Goal: Task Accomplishment & Management: Use online tool/utility

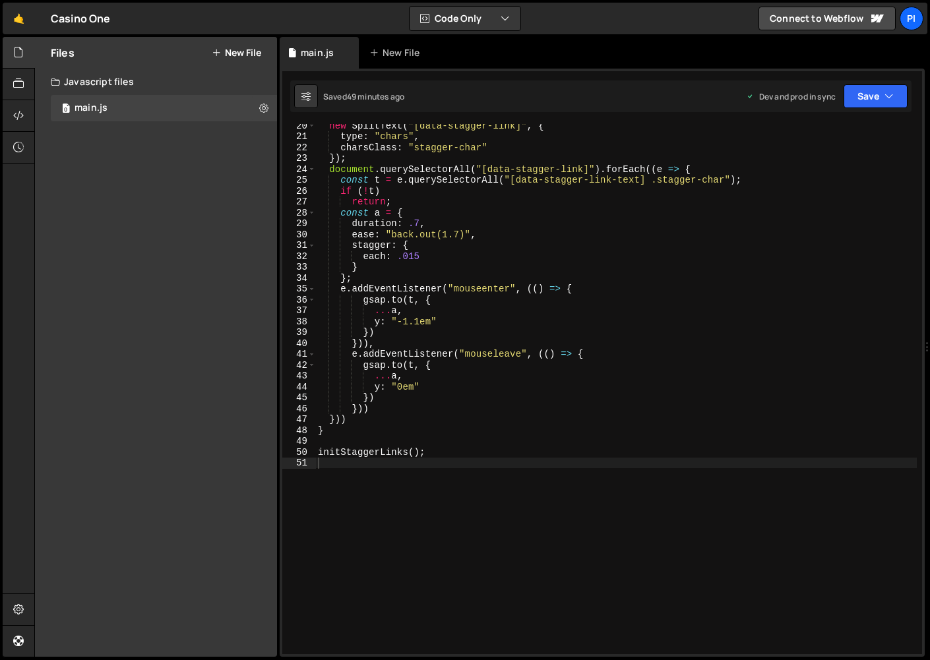
scroll to position [210, 0]
click at [228, 53] on button "New File" at bounding box center [236, 52] width 49 height 11
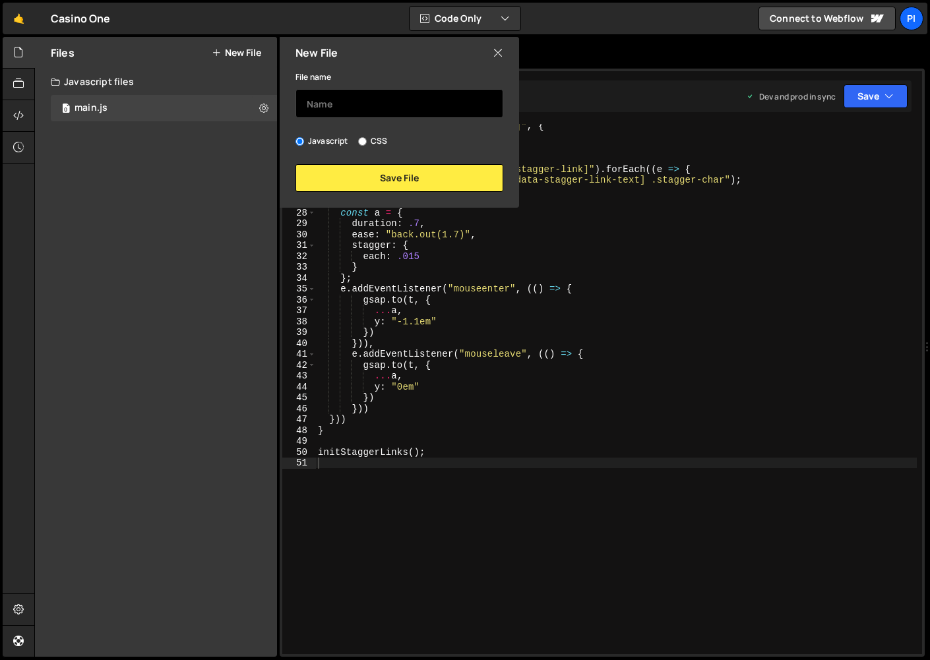
click at [342, 102] on input "text" at bounding box center [399, 103] width 208 height 29
type input "splittext"
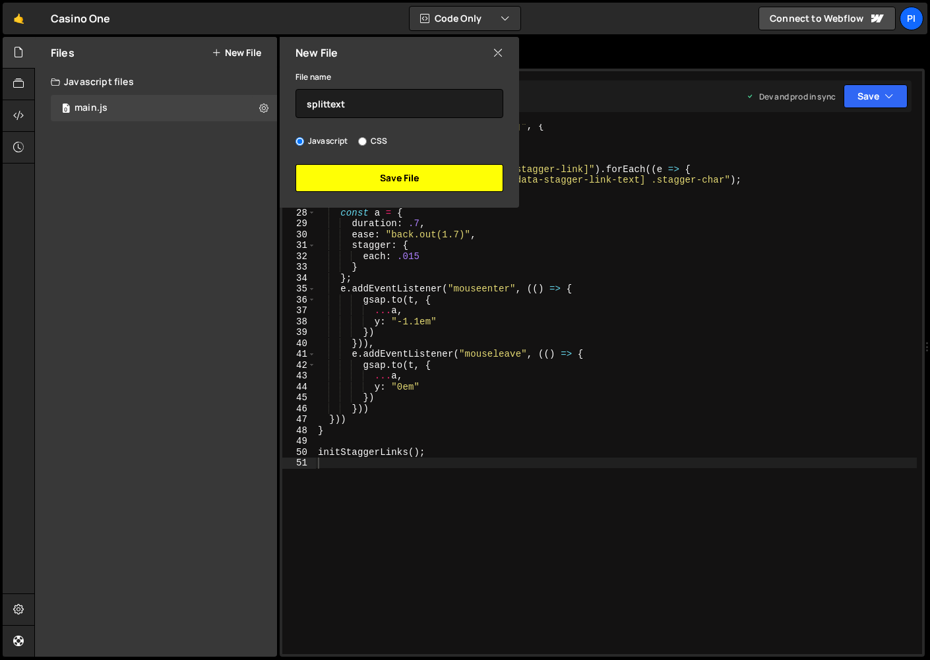
click at [422, 183] on button "Save File" at bounding box center [399, 178] width 208 height 28
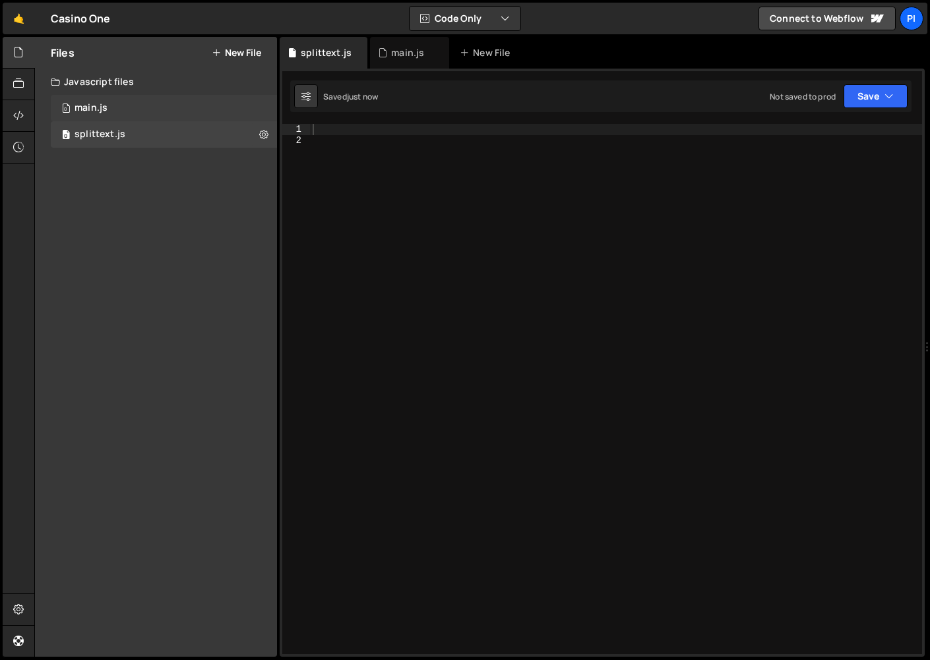
click at [181, 118] on div "0 main.js 0" at bounding box center [164, 108] width 226 height 26
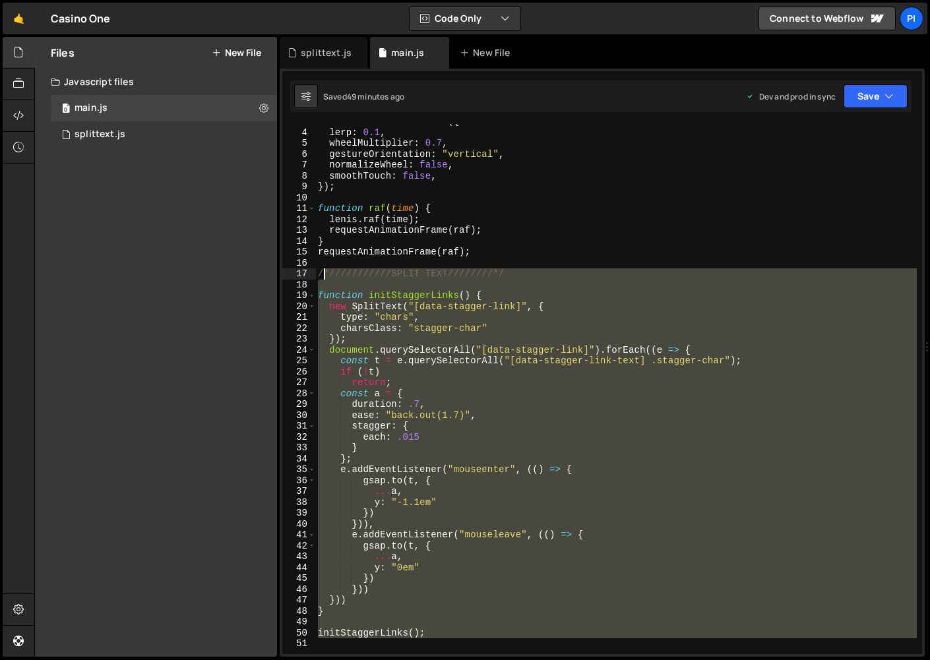
scroll to position [29, 0]
drag, startPoint x: 423, startPoint y: 463, endPoint x: 314, endPoint y: 276, distance: 215.7
click at [314, 276] on div "3 4 5 6 7 8 9 10 11 12 13 14 15 16 17 18 19 20 21 22 23 24 25 26 27 28 29 30 31…" at bounding box center [602, 389] width 640 height 530
type textarea "/*///////////SPLIT TEXT////////*/"
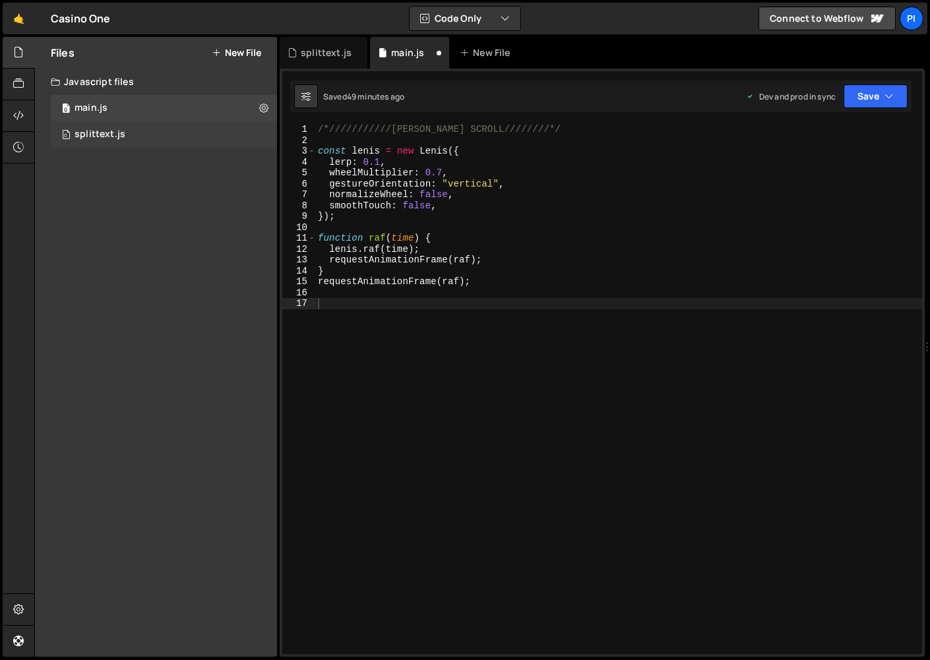
click at [156, 135] on div "0 splittext.js 0" at bounding box center [164, 134] width 226 height 26
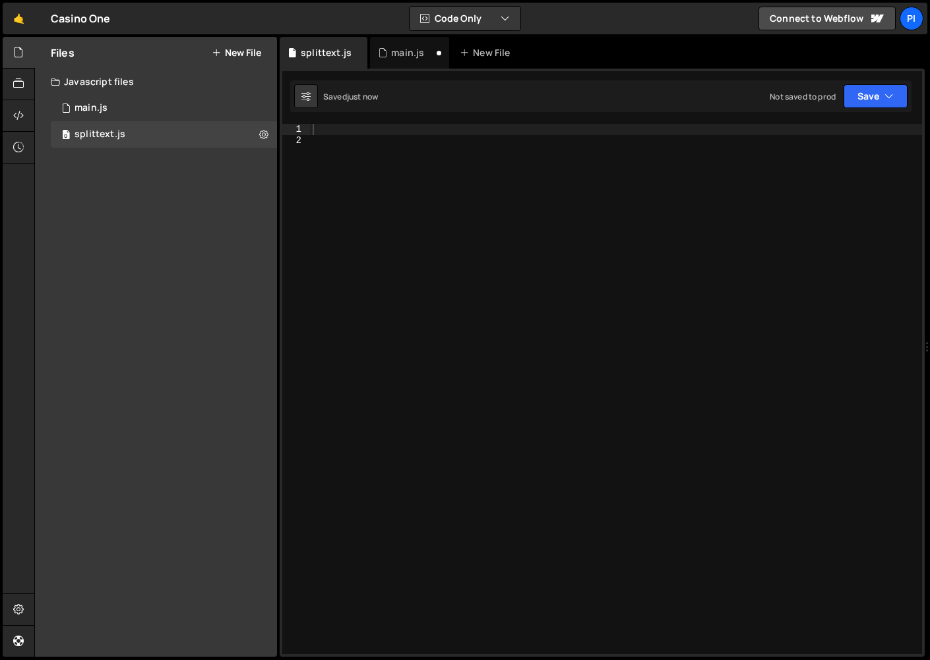
click at [367, 162] on div at bounding box center [616, 400] width 612 height 552
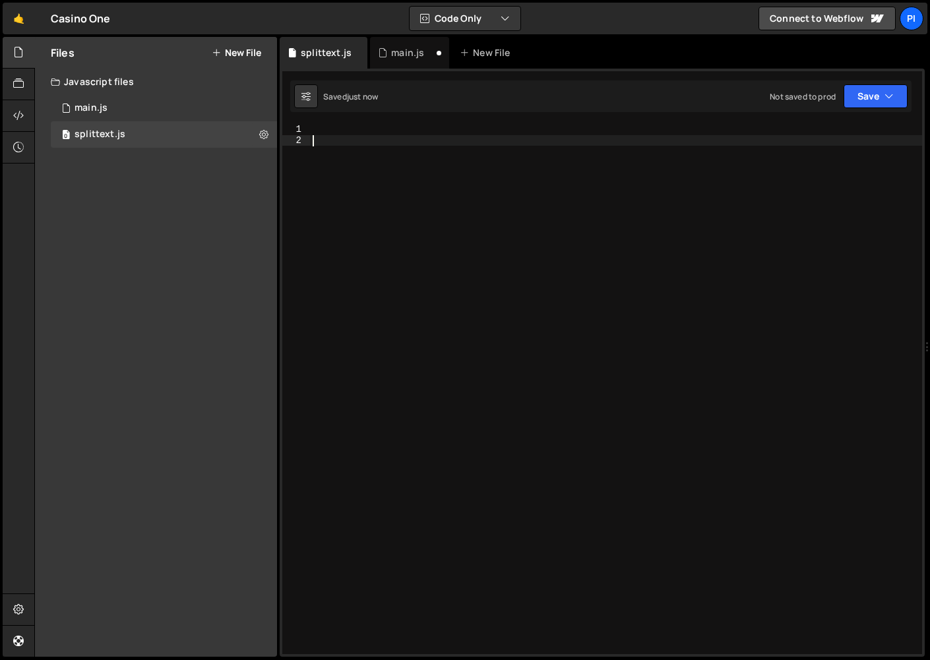
paste textarea "/*///////////SPLIT TEXT////////*/"
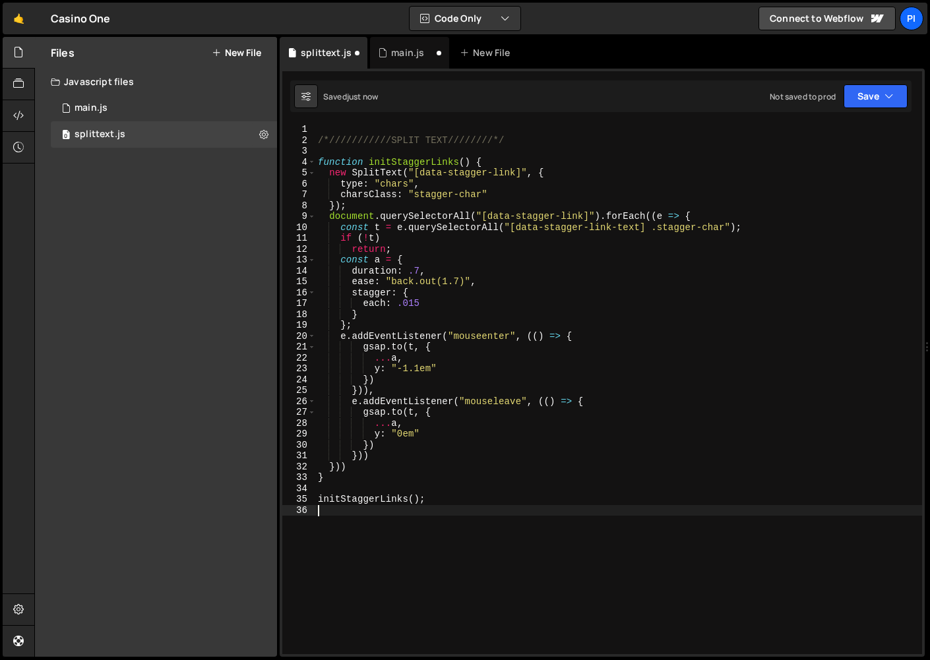
click at [318, 143] on div "/*///////////SPLIT TEXT////////*/ function initStaggerLinks ( ) { new SplitText…" at bounding box center [618, 400] width 607 height 552
type textarea "/*///////////SPLIT TEXT////////*/"
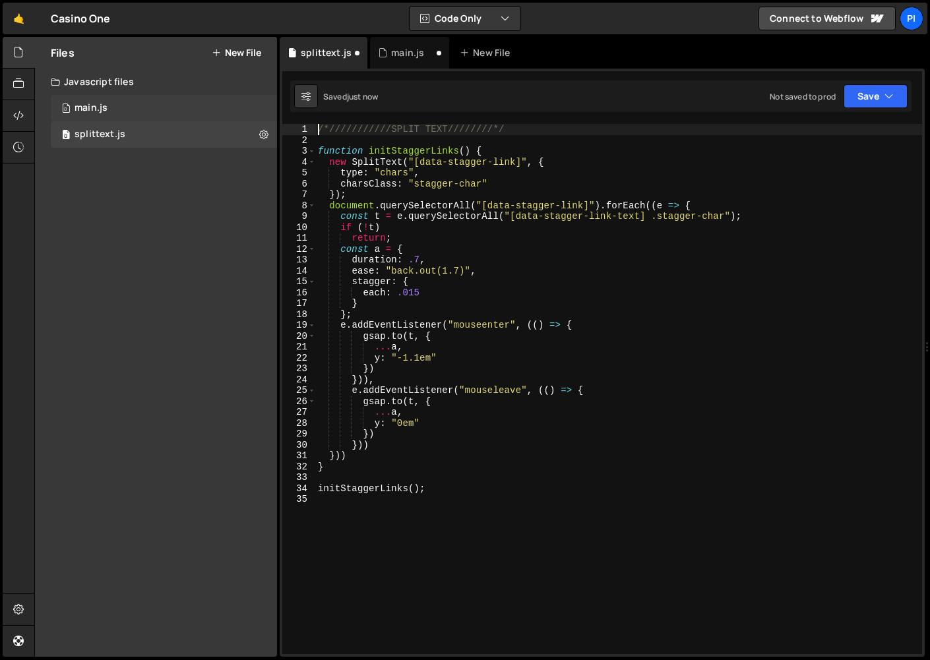
click at [169, 115] on div "0 main.js 0" at bounding box center [164, 108] width 226 height 26
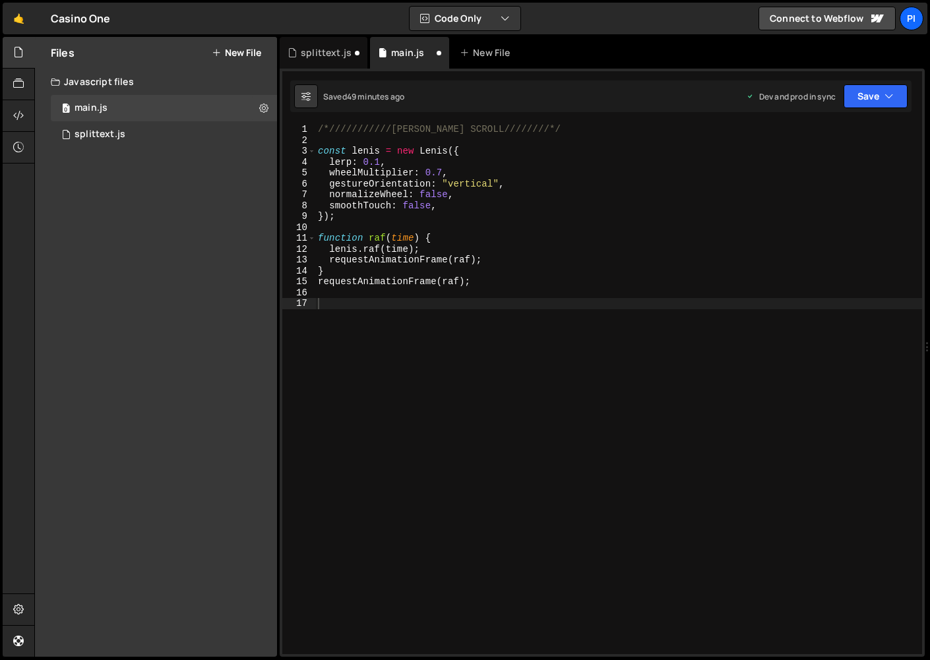
click at [220, 49] on button "New File" at bounding box center [236, 52] width 49 height 11
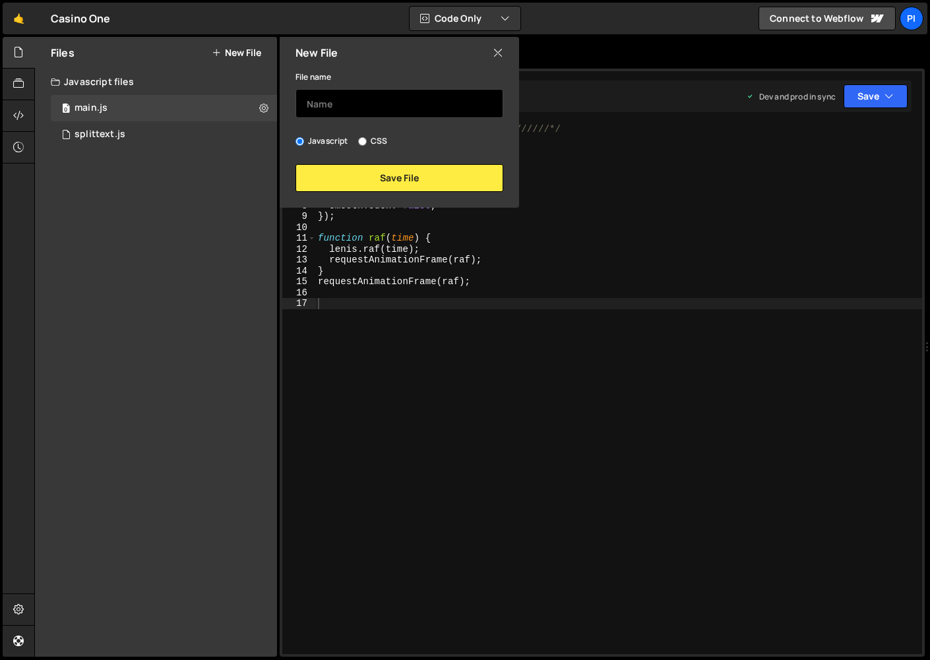
click at [366, 111] on input "text" at bounding box center [399, 103] width 208 height 29
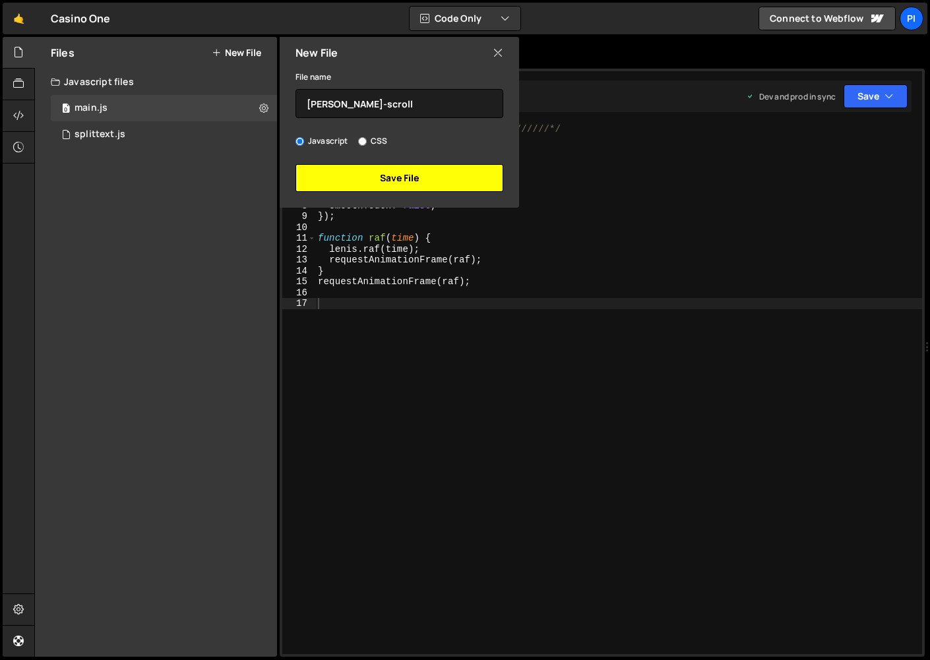
click at [436, 185] on button "Save File" at bounding box center [399, 178] width 208 height 28
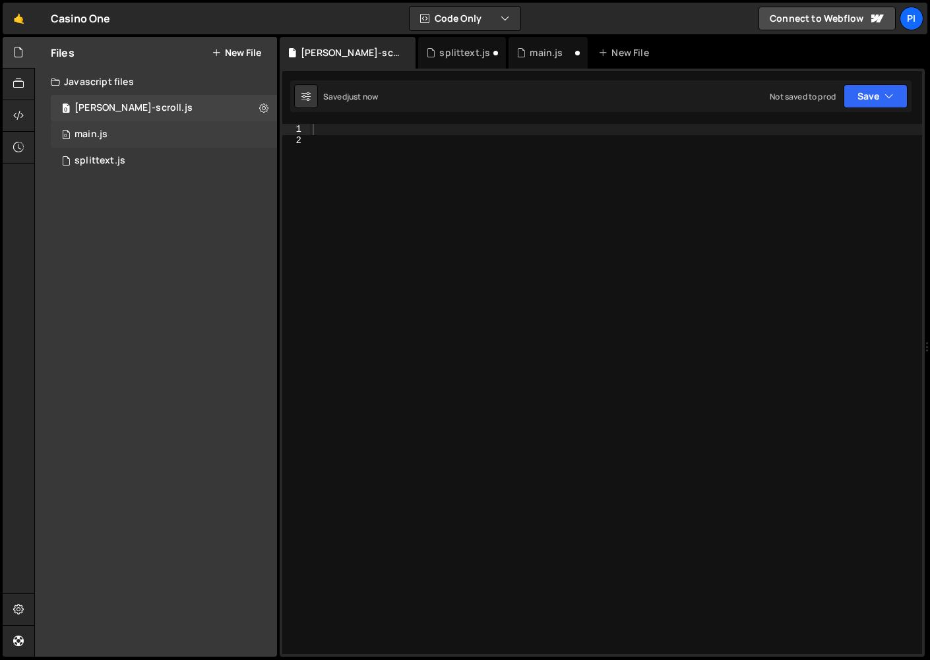
click at [249, 127] on div "0 main.js 0" at bounding box center [164, 134] width 226 height 26
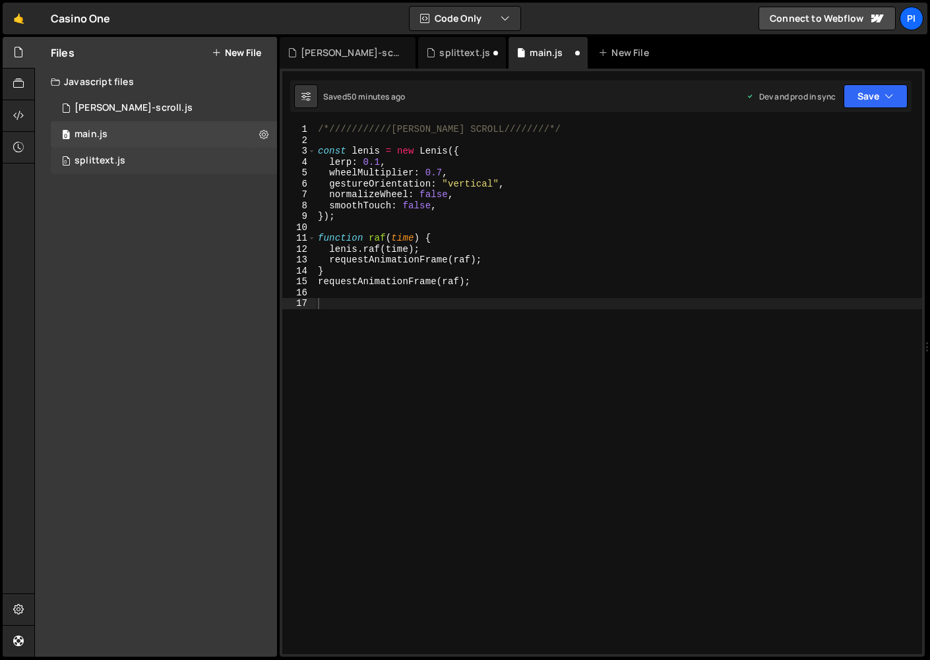
click at [264, 158] on div "0 splittext.js 0" at bounding box center [164, 161] width 226 height 26
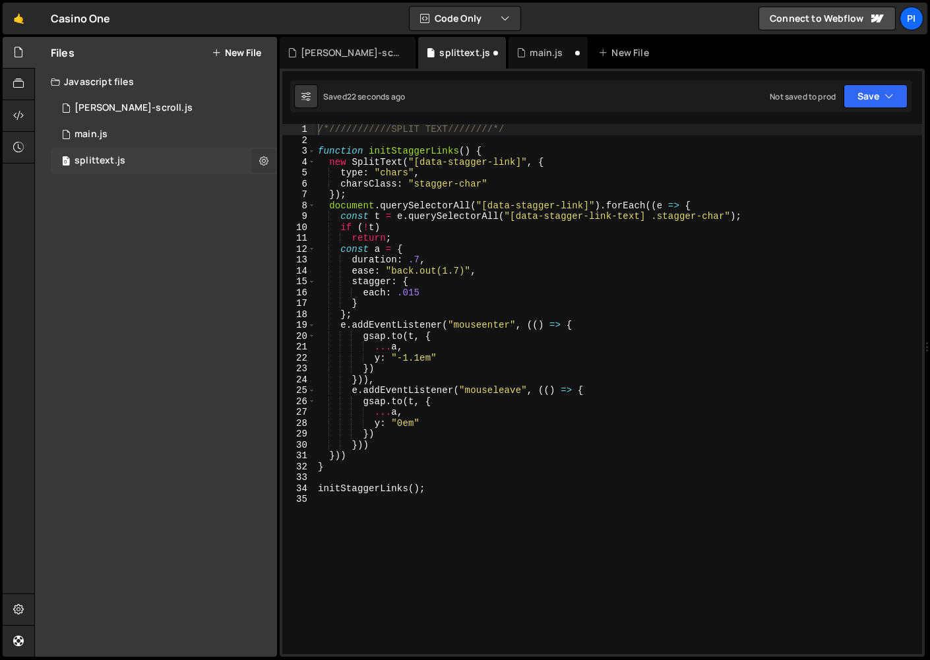
click at [262, 163] on icon at bounding box center [263, 160] width 9 height 13
type input "splittext"
radio input "true"
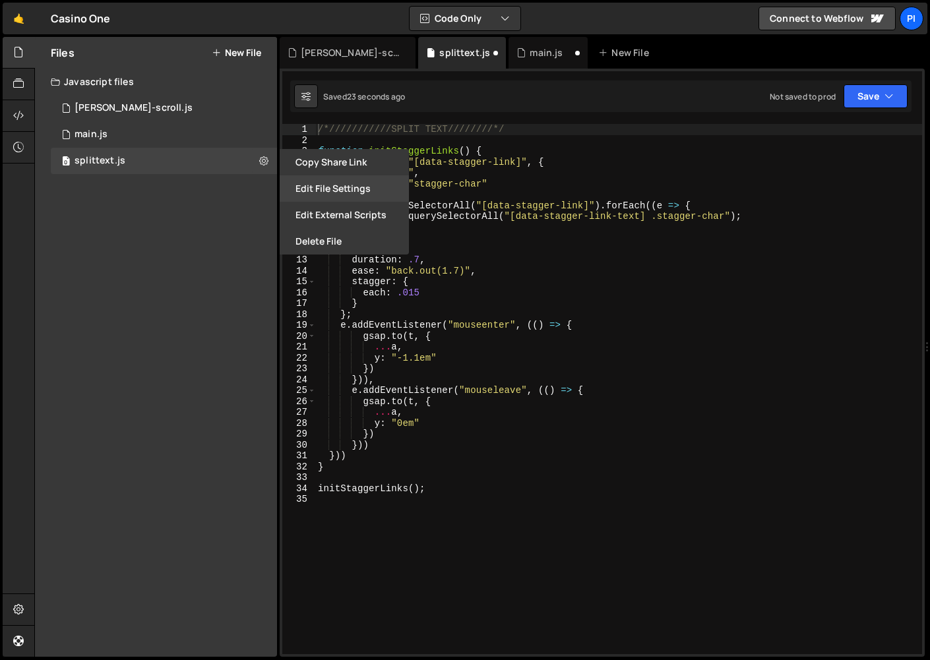
click at [308, 196] on button "Edit File Settings" at bounding box center [344, 188] width 129 height 26
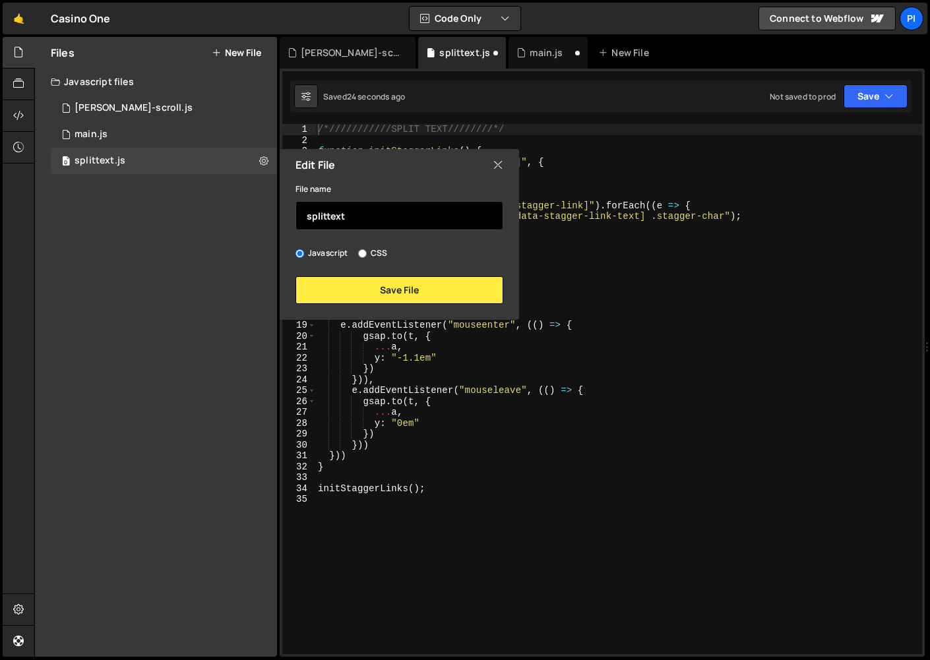
click at [328, 214] on input "splittext" at bounding box center [399, 215] width 208 height 29
type input "split-text"
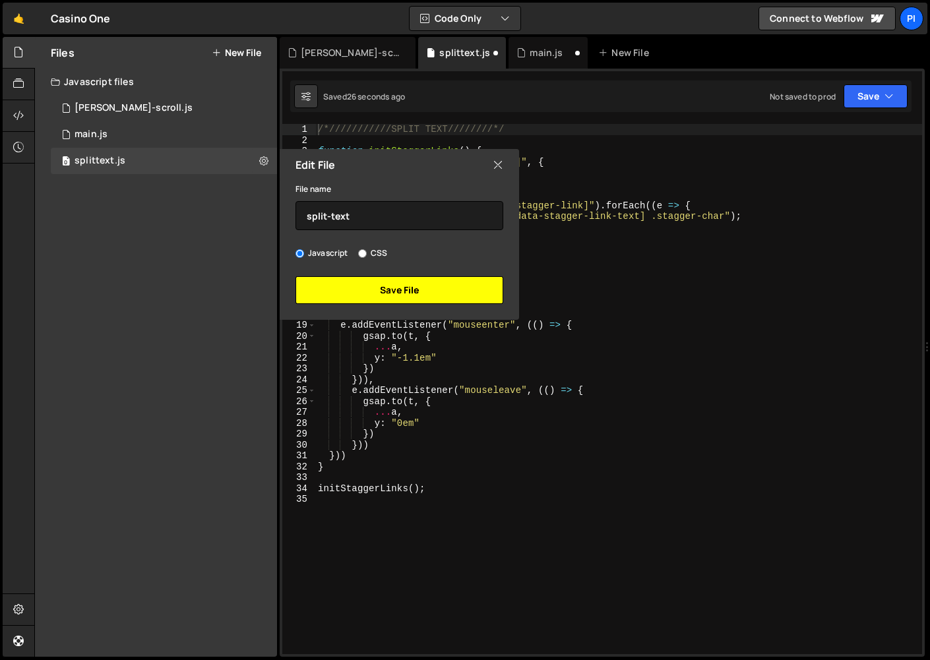
click at [364, 284] on button "Save File" at bounding box center [399, 290] width 208 height 28
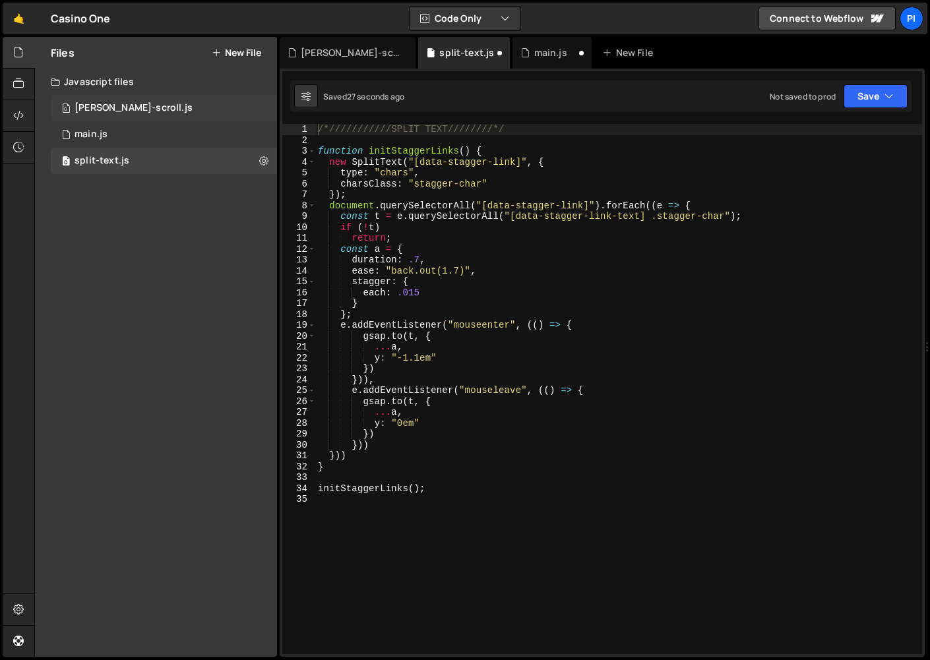
click at [135, 113] on div "0 lenis-scroll.js 0" at bounding box center [164, 108] width 226 height 26
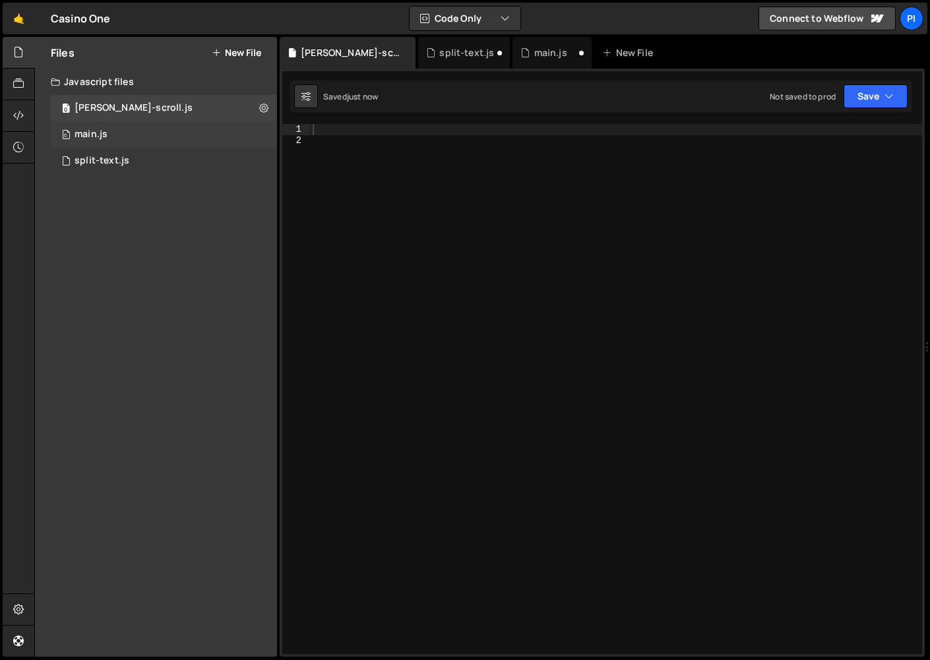
click at [142, 133] on div "0 main.js 0" at bounding box center [164, 134] width 226 height 26
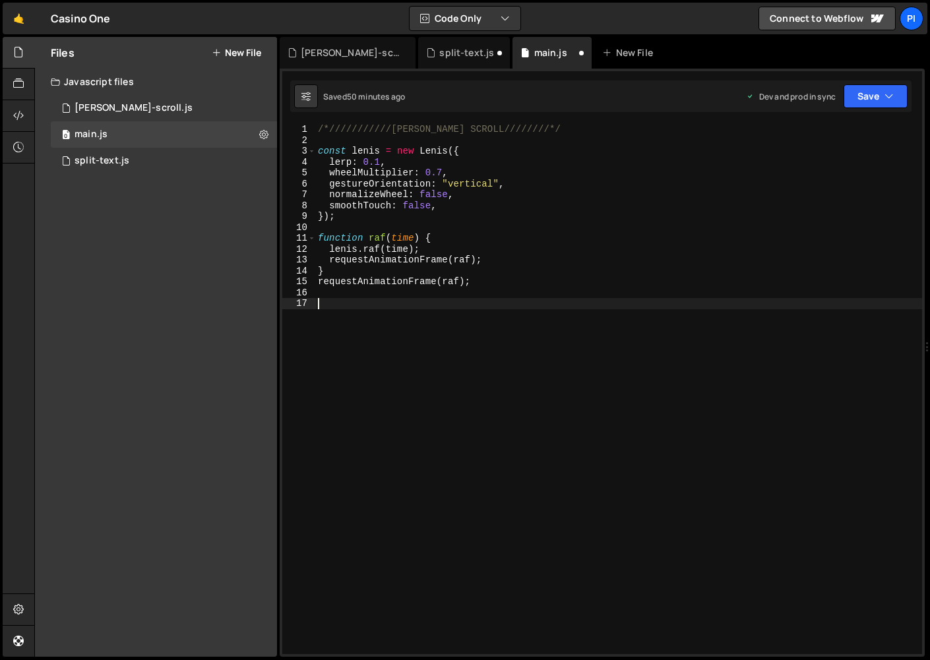
drag, startPoint x: 396, startPoint y: 345, endPoint x: 278, endPoint y: 114, distance: 259.8
click at [278, 114] on div "Files New File Javascript files 0 lenis-scroll.js 0 0 main.js 0 0 split-text.js…" at bounding box center [481, 347] width 895 height 620
type textarea "/*///////////LENIS MOOTH SCROLL////////*/"
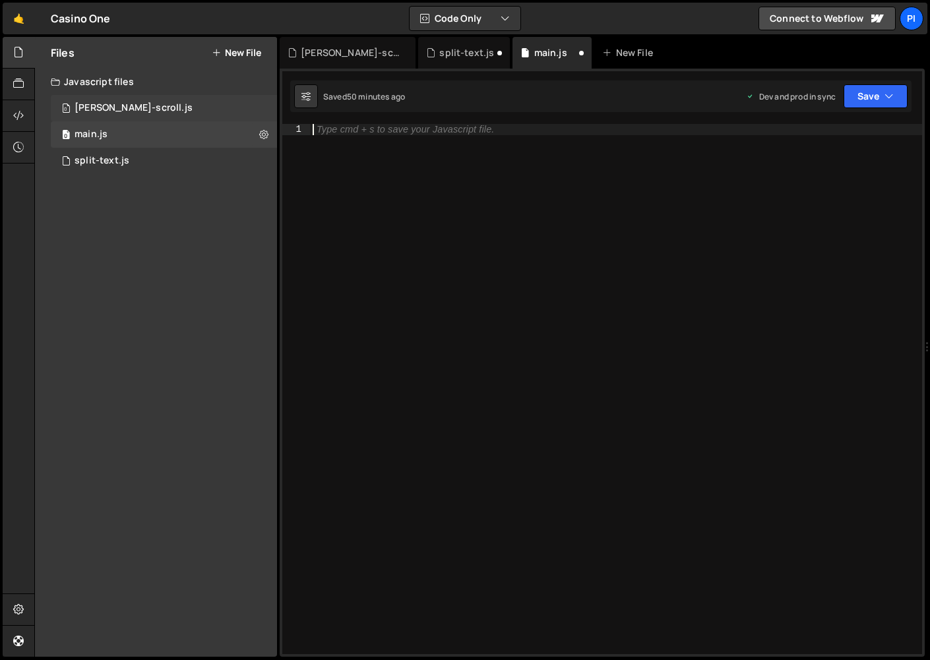
click at [161, 115] on div "0 lenis-scroll.js 0" at bounding box center [164, 108] width 226 height 26
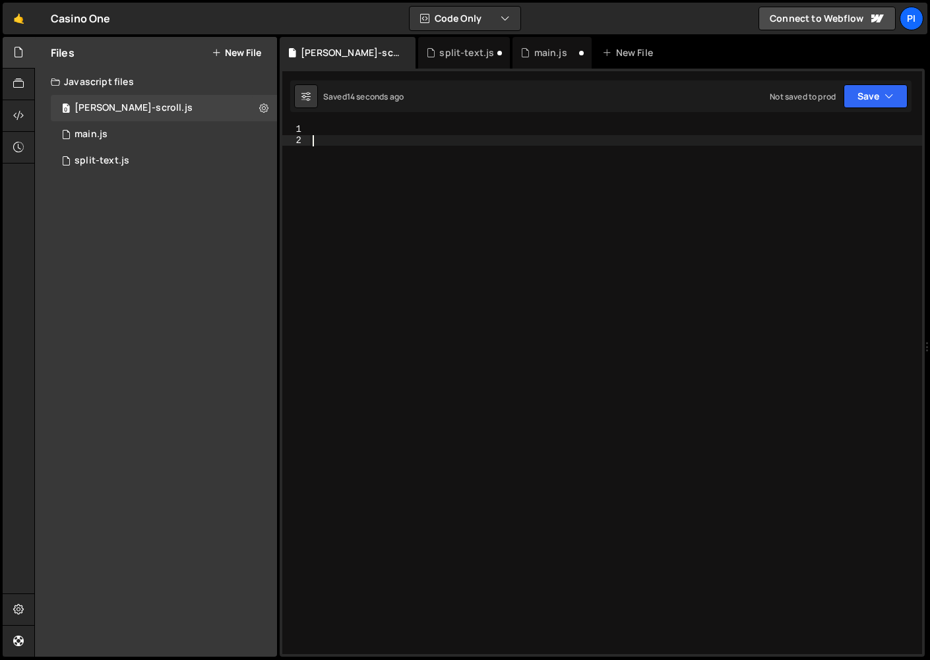
click at [373, 174] on div at bounding box center [616, 400] width 612 height 552
paste textarea "/*///////////[PERSON_NAME] SCROLL////////*/"
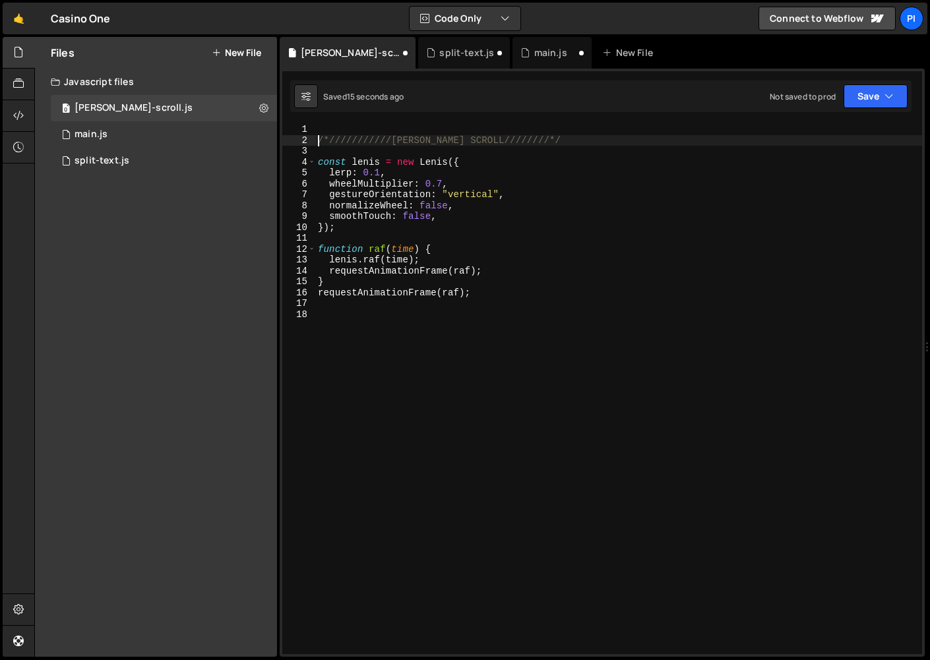
click at [320, 142] on div "/*///////////LENIS MOOTH SCROLL////////*/ const lenis = new Lenis ({ lerp : 0.1…" at bounding box center [618, 400] width 607 height 552
type textarea "/*///////////[PERSON_NAME] SCROLL////////*/"
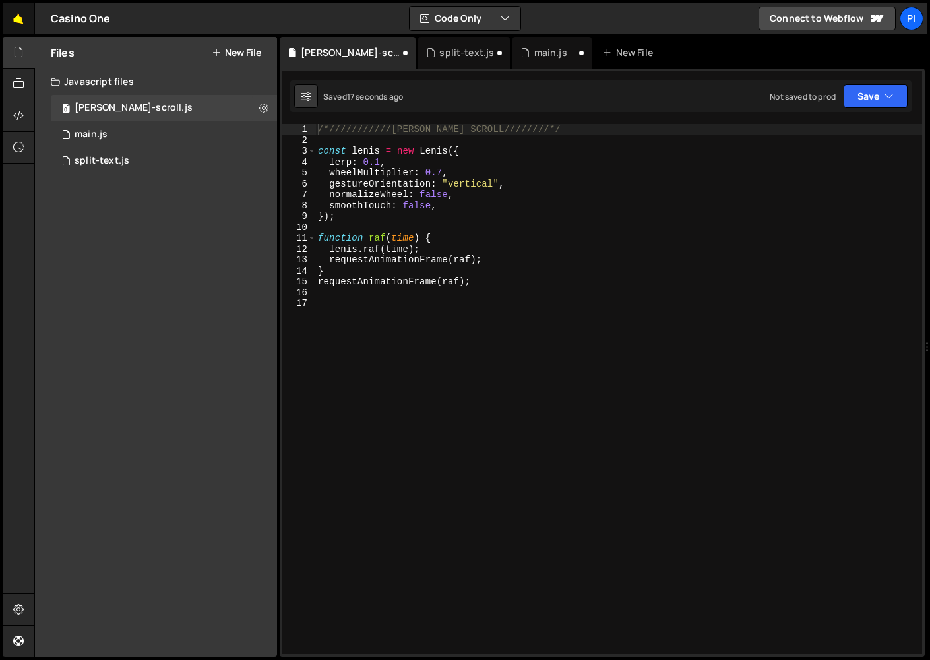
click at [11, 13] on link "🤙" at bounding box center [19, 19] width 32 height 32
click at [873, 94] on button "Save" at bounding box center [875, 96] width 64 height 24
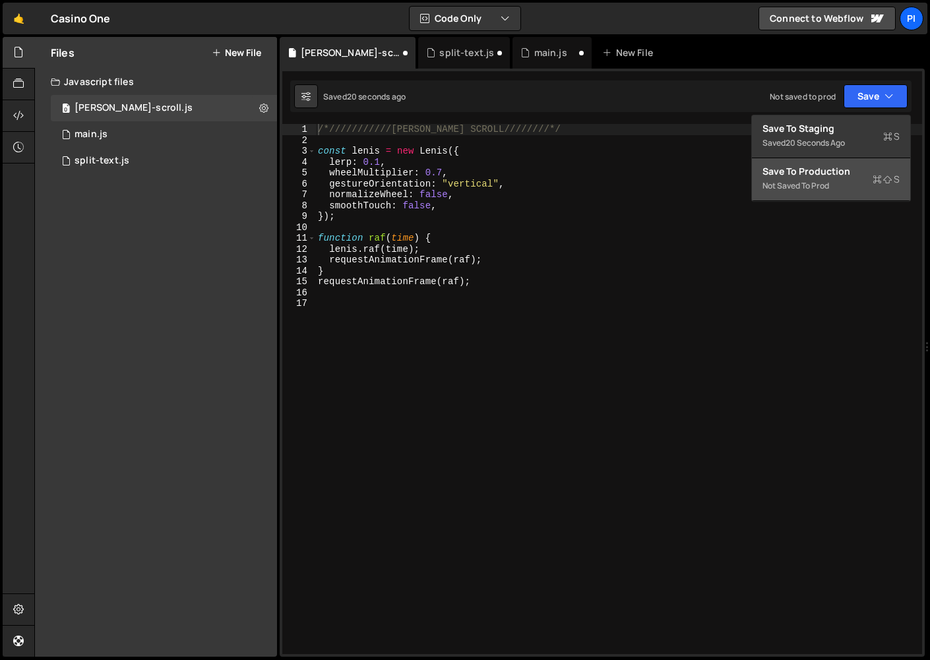
click at [833, 191] on button "Save to Production S Not saved to prod" at bounding box center [831, 179] width 158 height 43
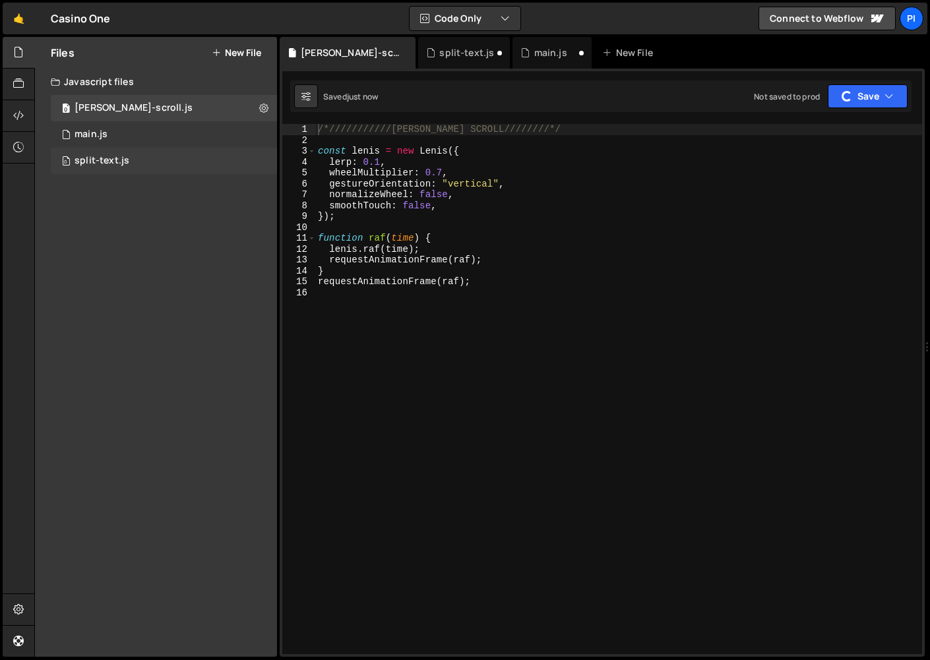
click at [212, 158] on div "0 split-text.js 0" at bounding box center [164, 161] width 226 height 26
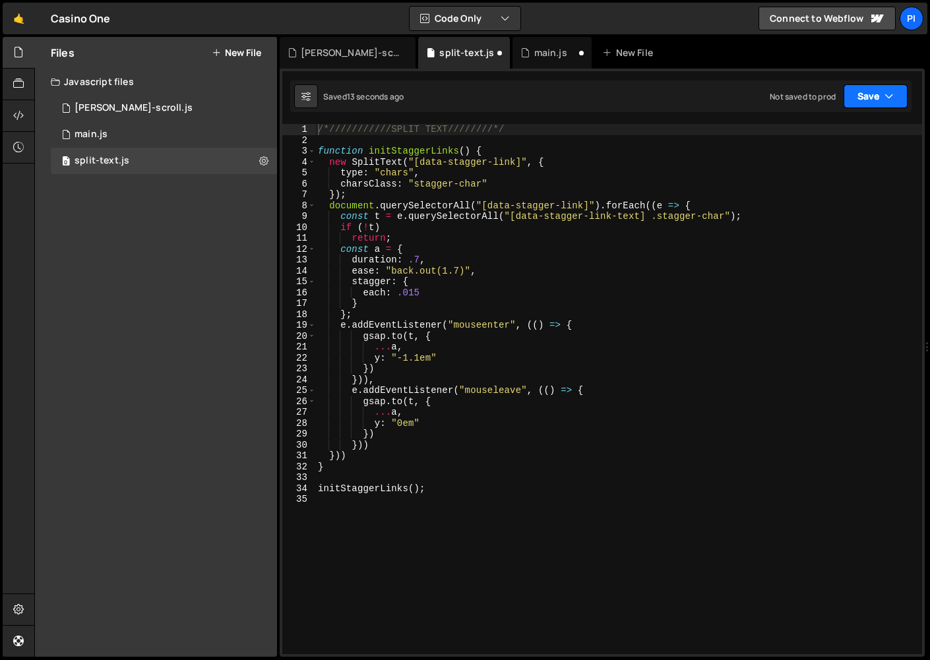
click at [890, 100] on icon "button" at bounding box center [888, 96] width 9 height 13
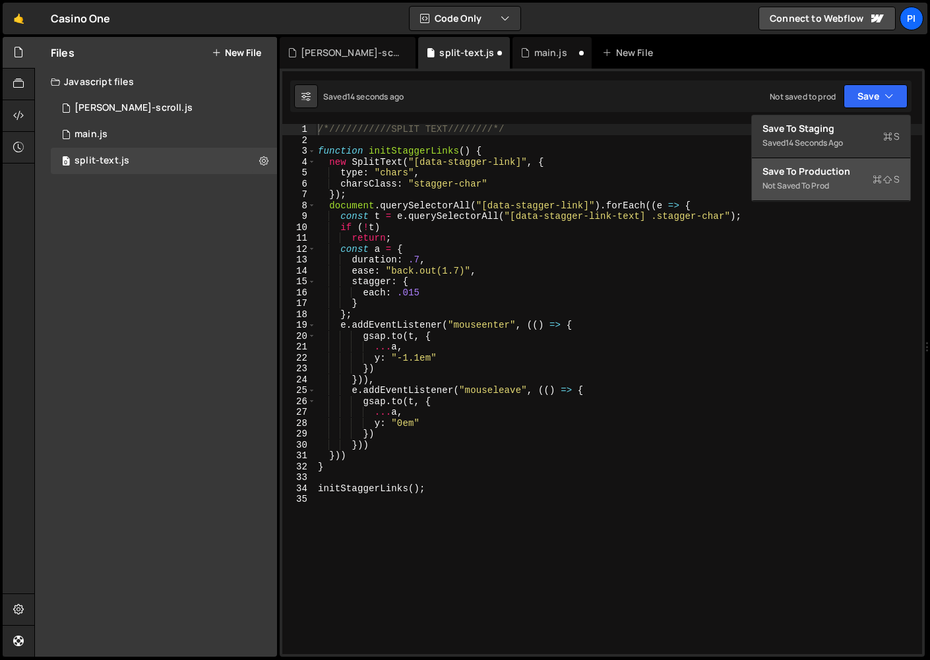
click at [837, 183] on button "Save to Production S Not saved to prod" at bounding box center [831, 179] width 158 height 43
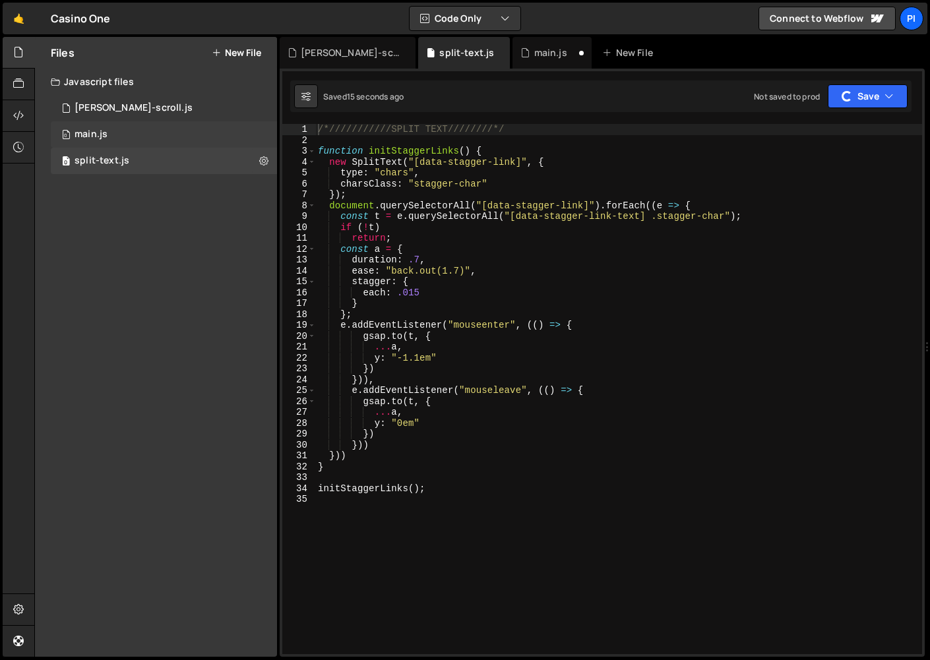
click at [135, 133] on div "0 main.js 0" at bounding box center [164, 134] width 226 height 26
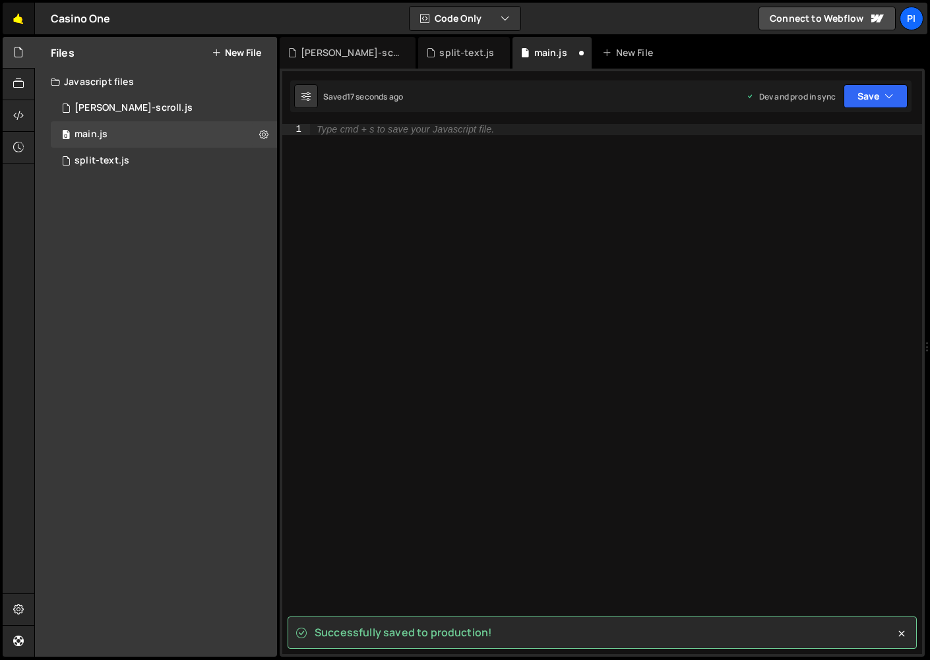
click at [24, 20] on link "🤙" at bounding box center [19, 19] width 32 height 32
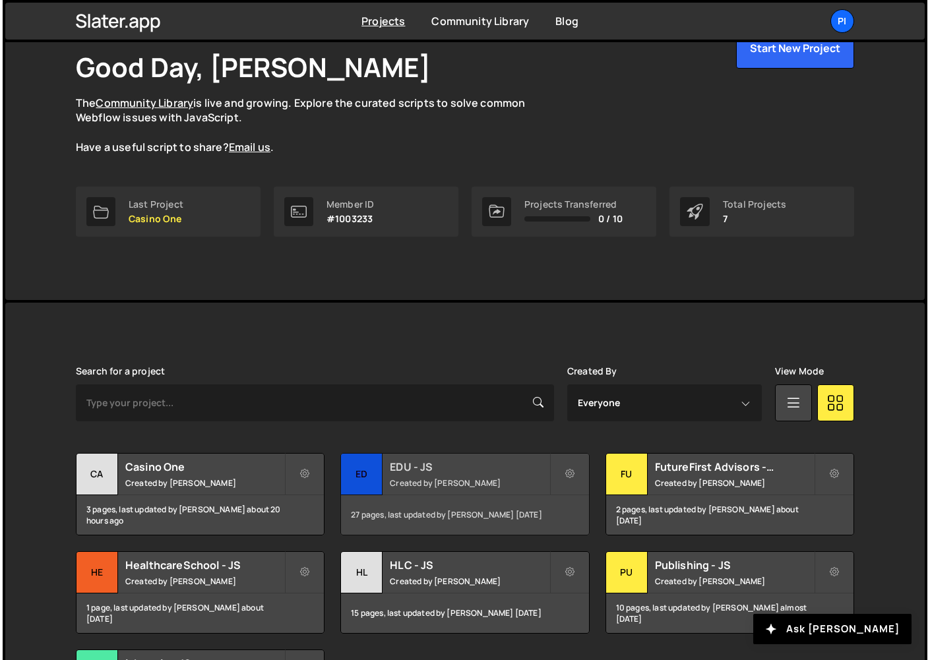
scroll to position [91, 0]
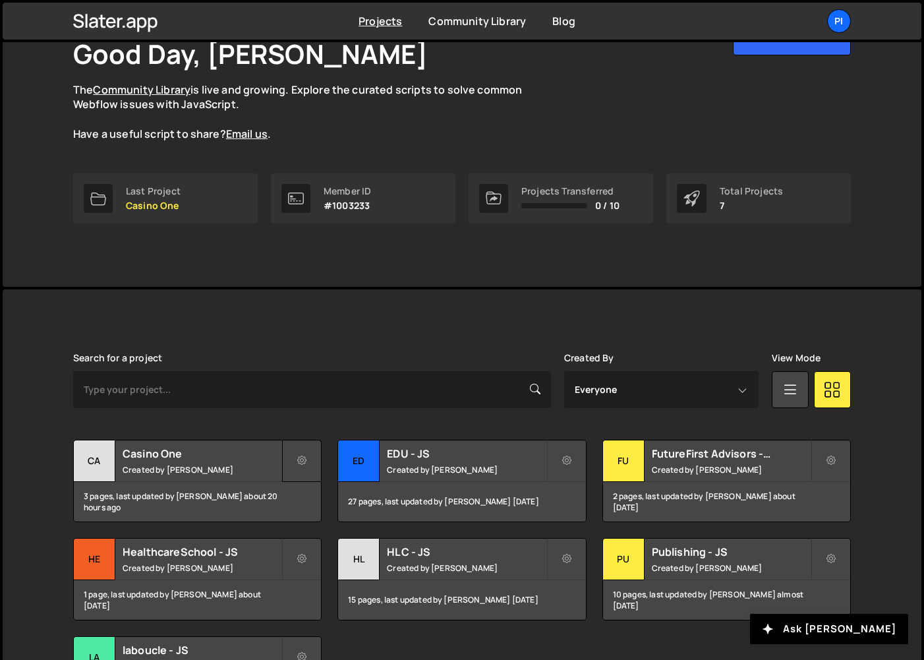
click at [296, 456] on button at bounding box center [302, 461] width 40 height 42
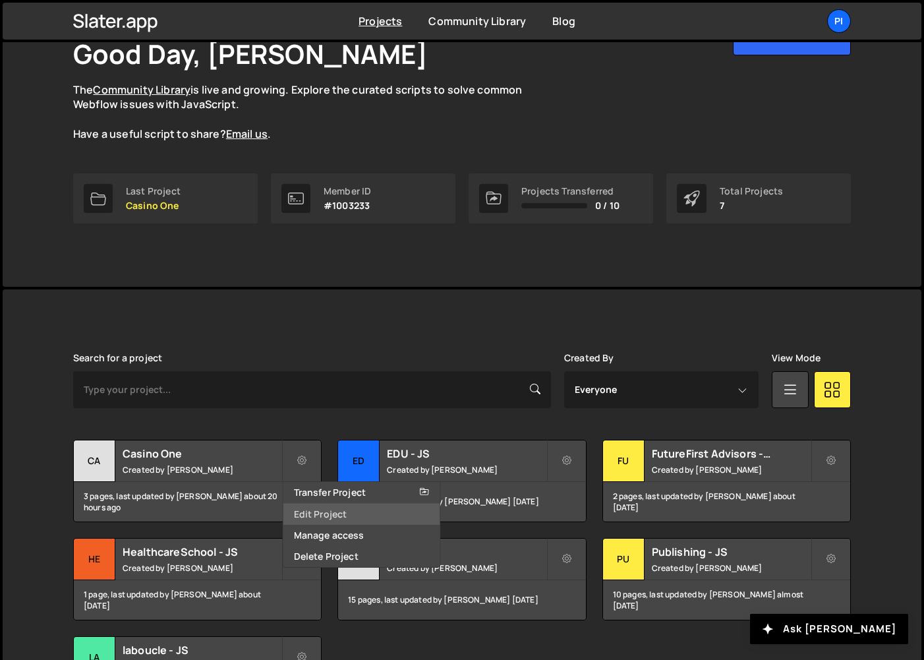
click at [343, 516] on link "Edit Project" at bounding box center [362, 514] width 157 height 21
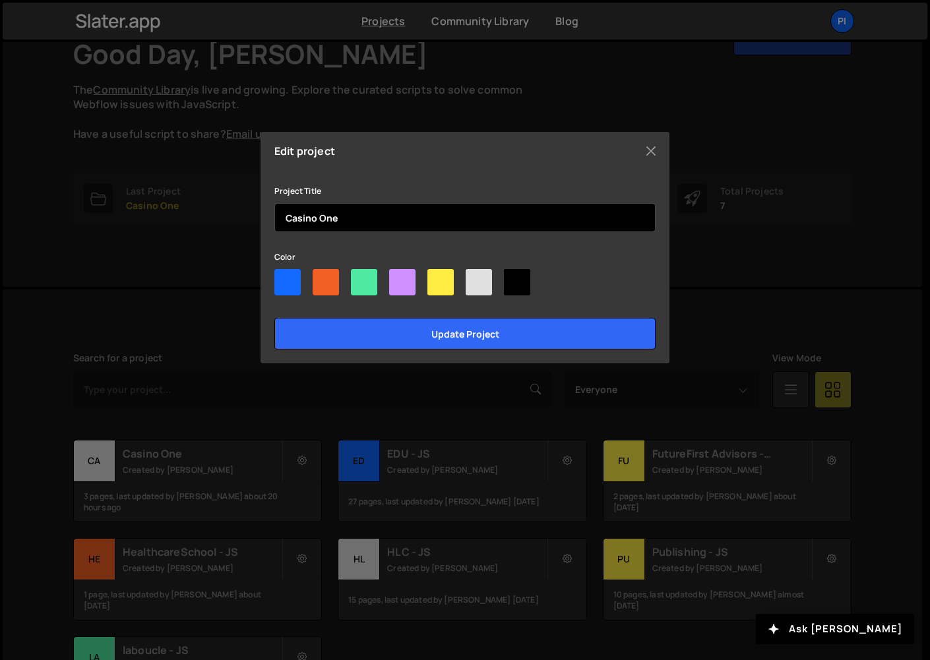
click at [316, 220] on input "Casino One" at bounding box center [464, 217] width 381 height 29
click at [315, 222] on input "Casino• One" at bounding box center [464, 217] width 381 height 29
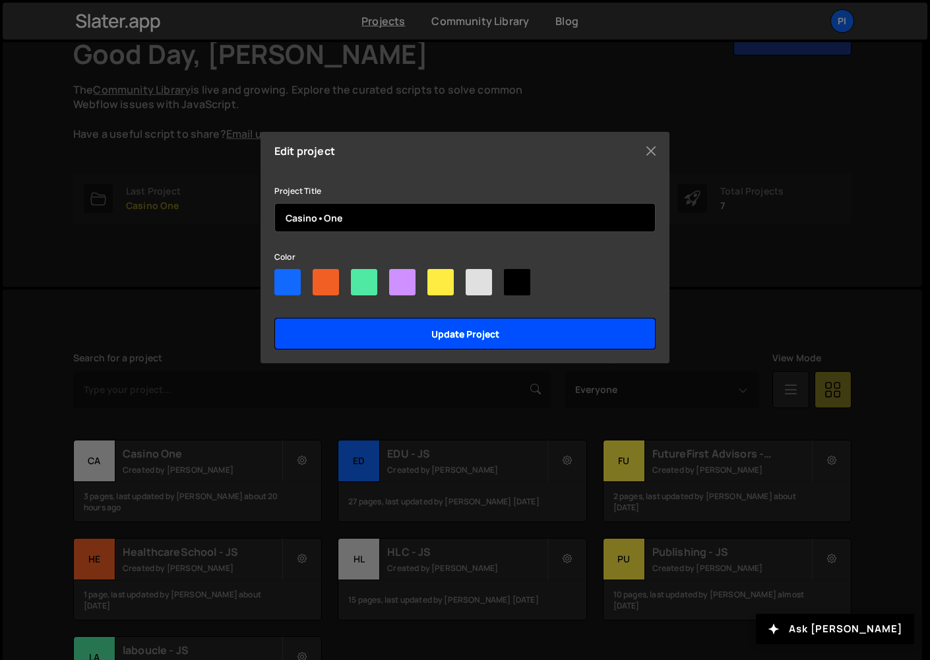
type input "Casino•One"
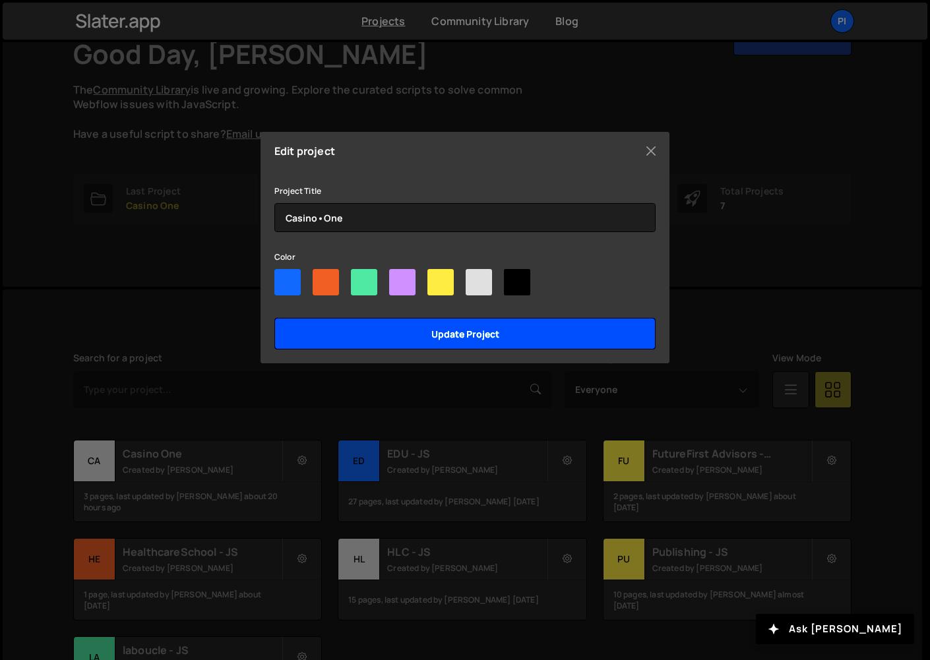
click at [376, 336] on input "Update project" at bounding box center [464, 334] width 381 height 32
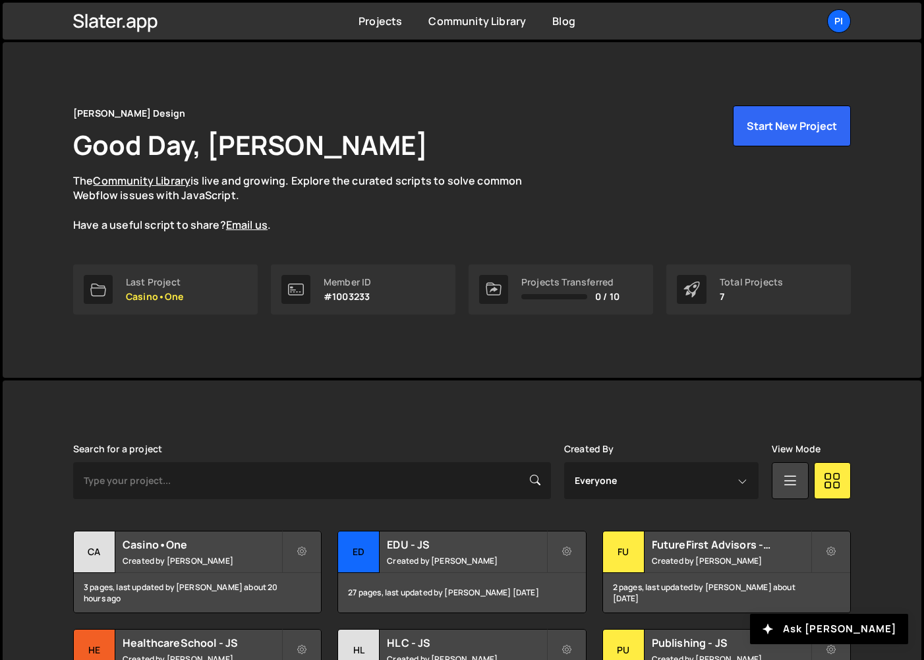
scroll to position [215, 0]
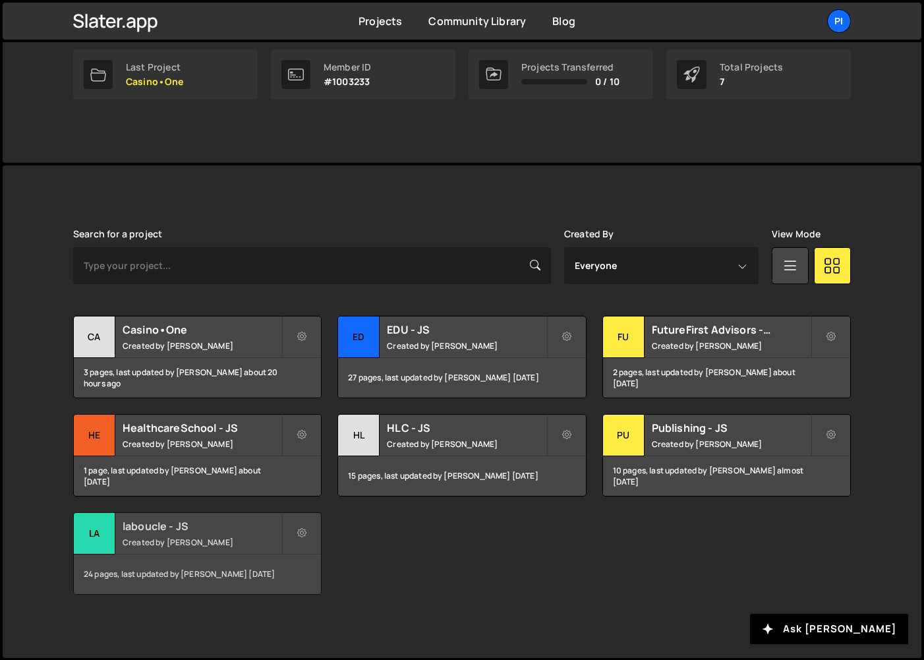
click at [97, 524] on div "la" at bounding box center [95, 534] width 42 height 42
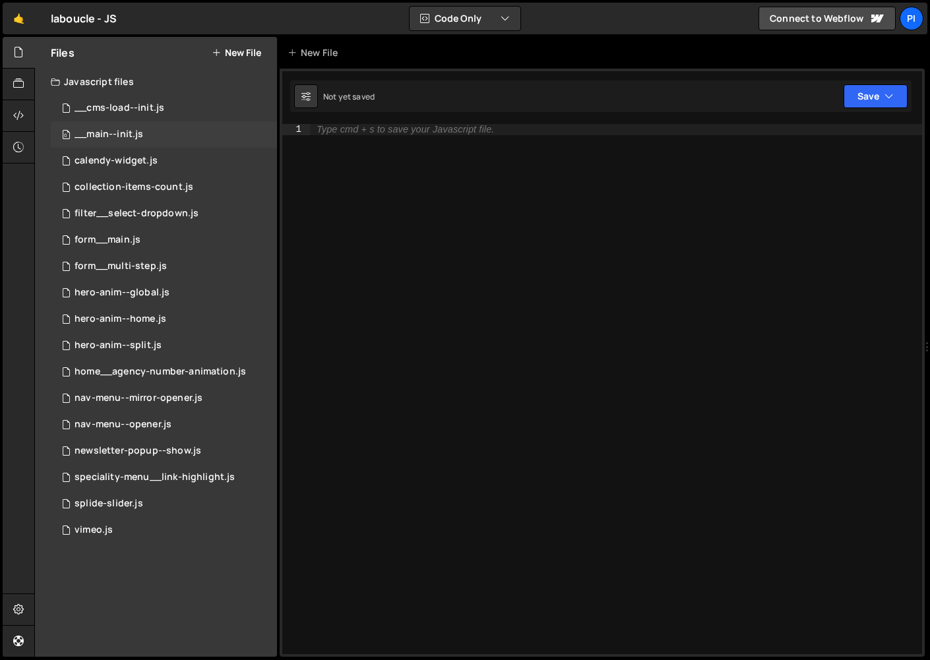
click at [135, 139] on div "__main--init.js" at bounding box center [109, 135] width 69 height 12
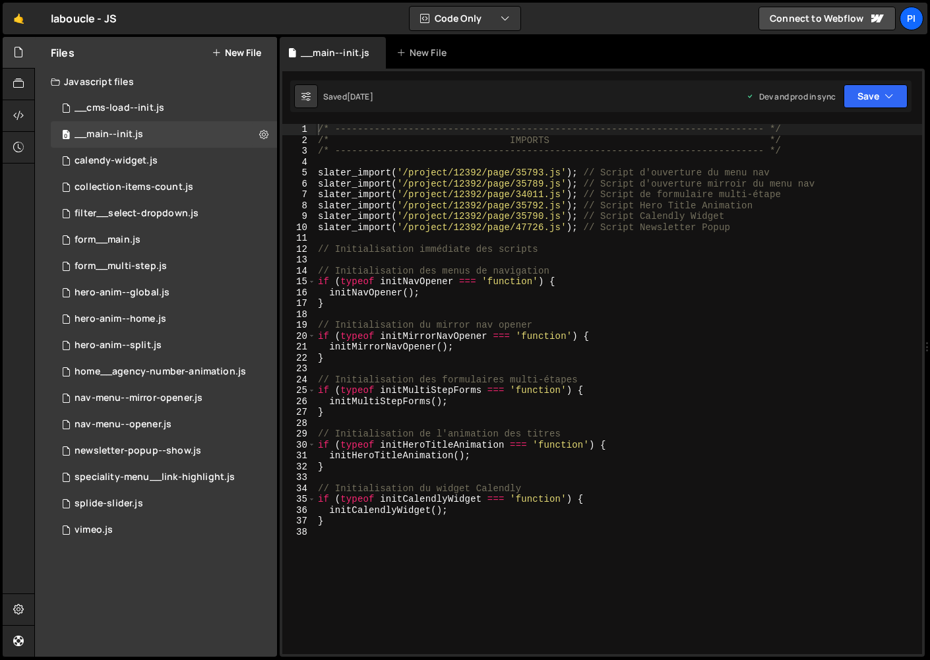
scroll to position [2937, 0]
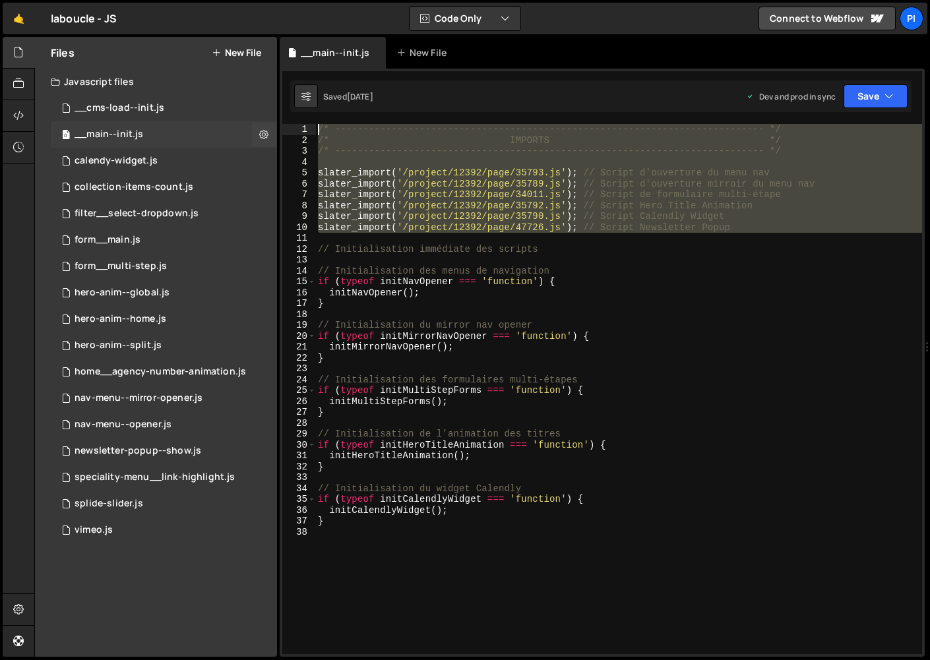
drag, startPoint x: 759, startPoint y: 233, endPoint x: 227, endPoint y: 121, distance: 543.8
click at [227, 121] on div "Files New File Javascript files 0 __cms-load--init.js 0 0 __main--init.js 0 0 c…" at bounding box center [481, 347] width 895 height 620
type textarea "/* ----------------------------------------------------------------------------…"
click at [20, 10] on link "🤙" at bounding box center [19, 19] width 32 height 32
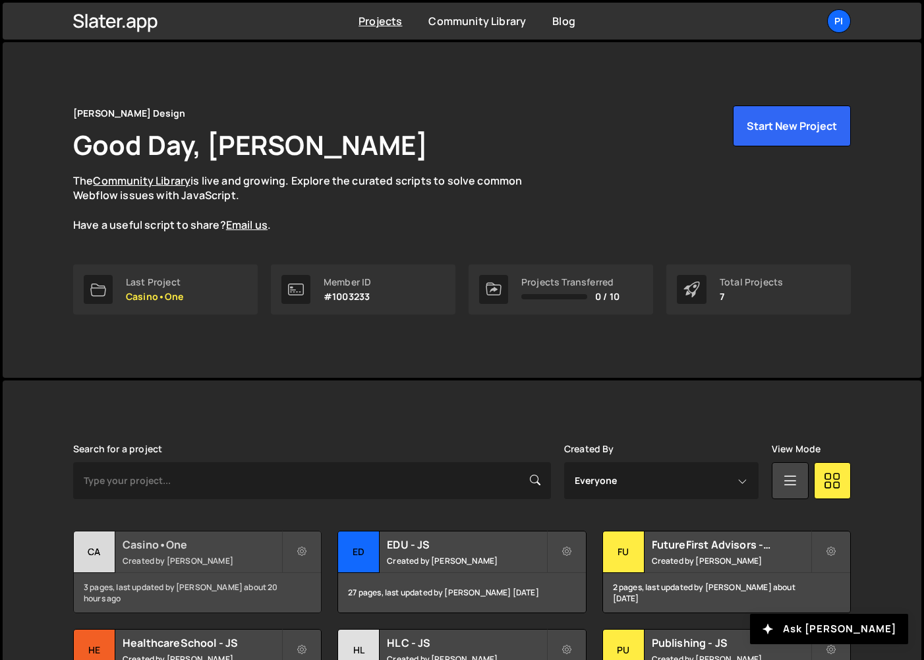
click at [88, 555] on div "Ca" at bounding box center [95, 552] width 42 height 42
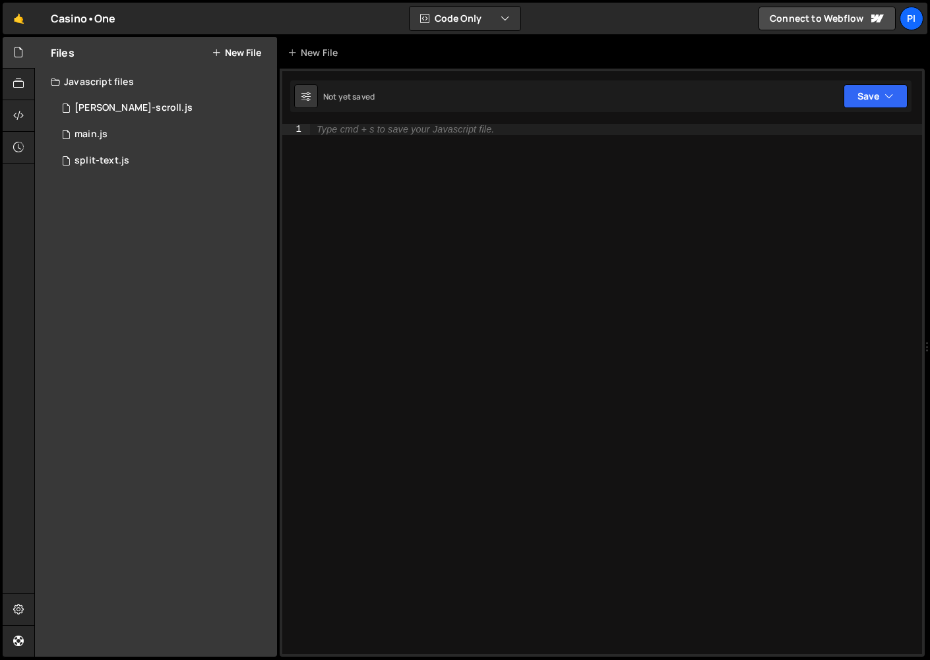
click at [313, 129] on div "Type cmd + s to save your Javascript file." at bounding box center [616, 400] width 612 height 552
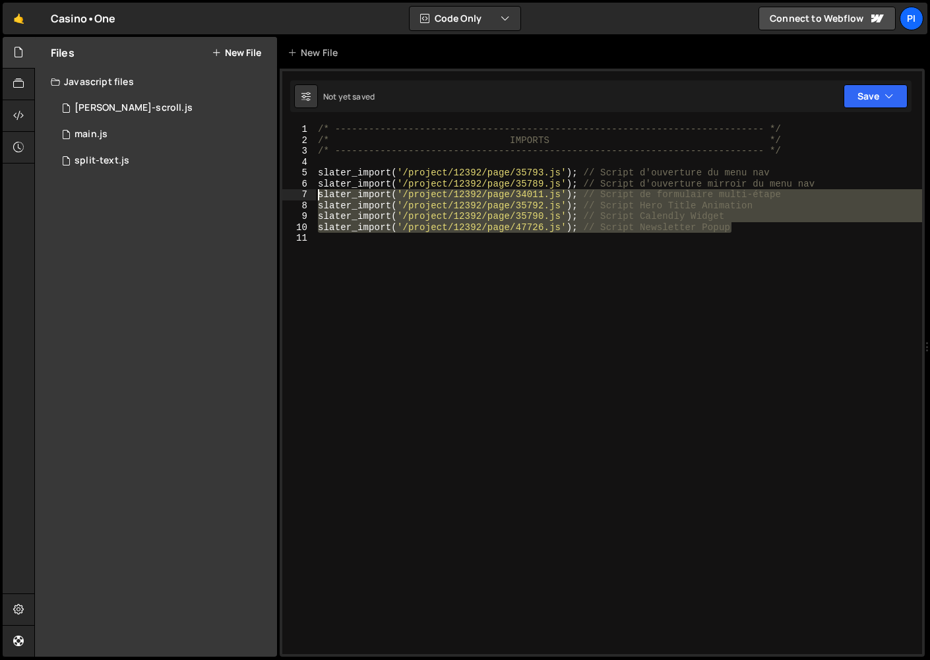
drag, startPoint x: 765, startPoint y: 229, endPoint x: 285, endPoint y: 193, distance: 481.3
click at [285, 193] on div "1 2 3 4 5 6 7 8 9 10 11 /* ----------------------------------------------------…" at bounding box center [602, 389] width 640 height 530
type textarea "slater_import('/project/12392/page/34011.js'); // Script de formulaire multi-ét…"
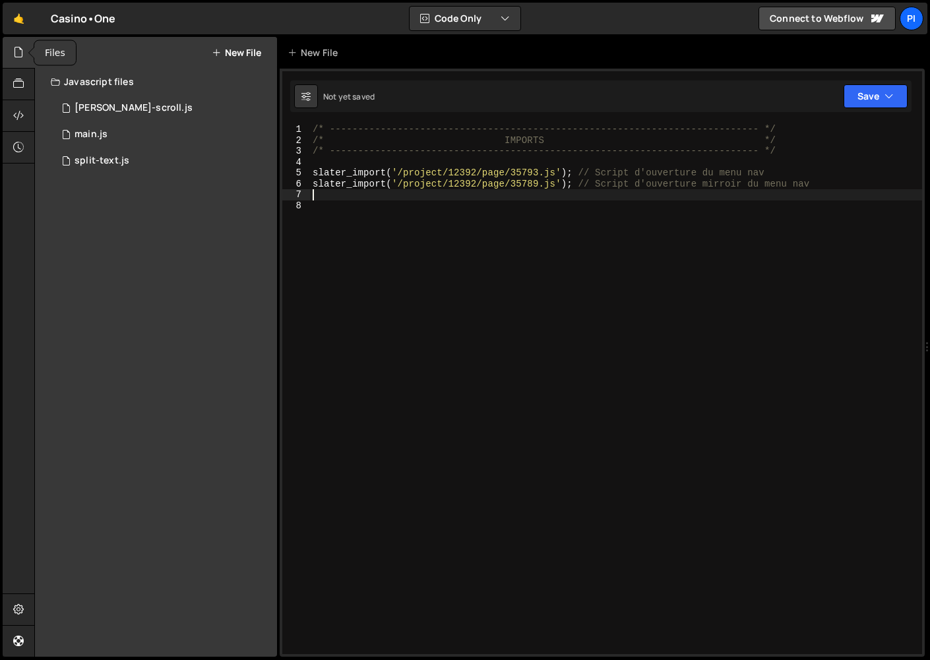
click at [16, 46] on icon at bounding box center [18, 52] width 11 height 15
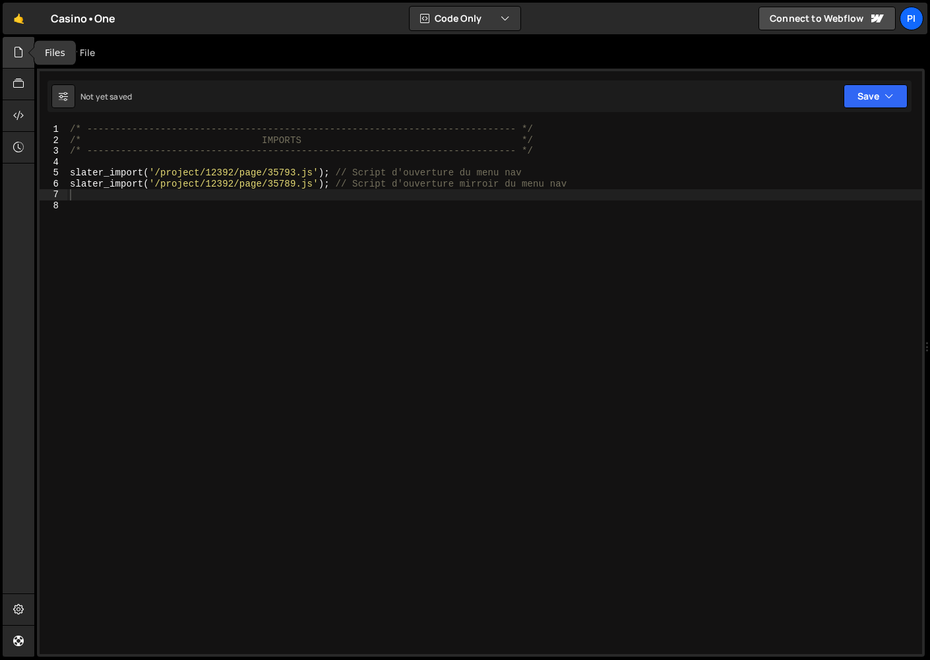
click at [18, 51] on icon at bounding box center [18, 52] width 11 height 15
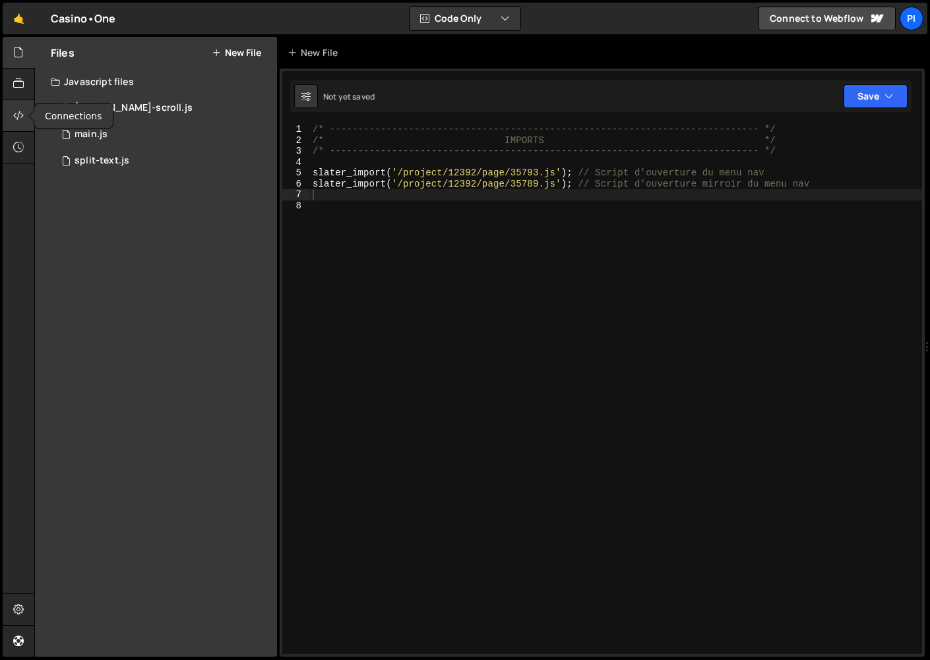
click at [16, 116] on icon at bounding box center [18, 115] width 11 height 15
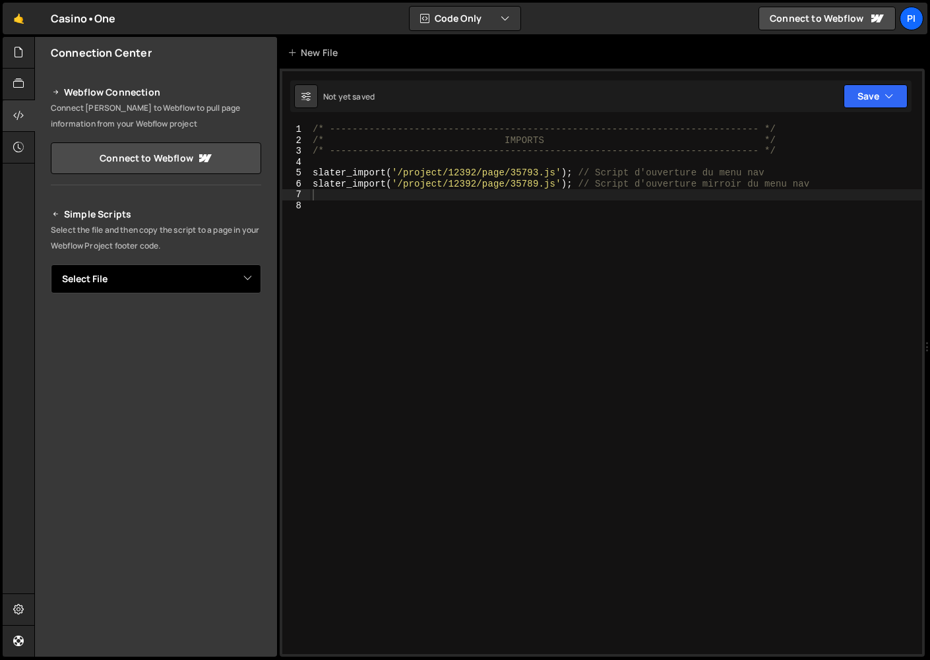
click at [206, 280] on select "Select File lenis-scroll.js main.js split-text.js" at bounding box center [156, 278] width 210 height 29
select select "48305"
click at [253, 281] on select "Select File lenis-scroll.js main.js split-text.js" at bounding box center [156, 278] width 210 height 29
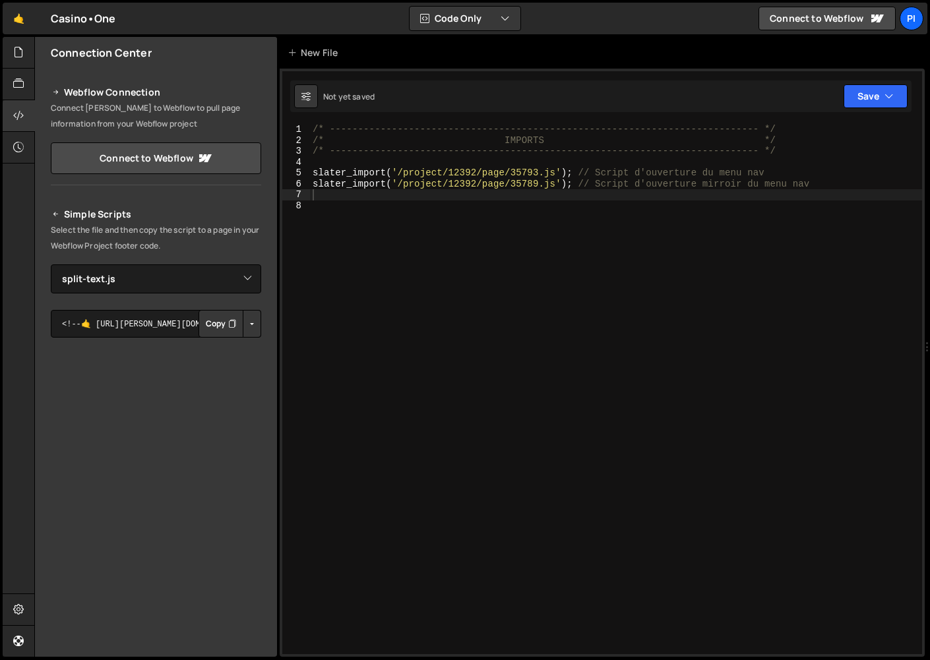
click at [254, 323] on button "Button group with nested dropdown" at bounding box center [252, 324] width 18 height 28
click at [239, 365] on link "Copy Production Script" at bounding box center [195, 367] width 129 height 18
click at [376, 303] on div "/* ----------------------------------------------------------------------------…" at bounding box center [616, 400] width 612 height 552
paste textarea "<script src="https://assets.slater.app/slater/17359/48305.js"></script>"
drag, startPoint x: 602, startPoint y: 206, endPoint x: 574, endPoint y: 206, distance: 27.7
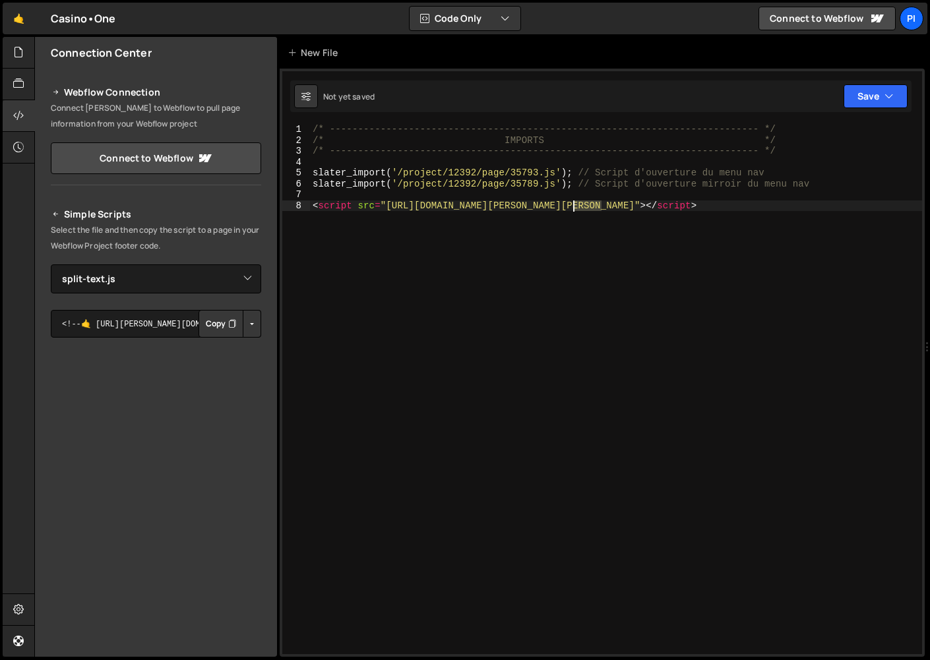
click at [574, 206] on div "/* ----------------------------------------------------------------------------…" at bounding box center [616, 400] width 612 height 552
drag, startPoint x: 475, startPoint y: 183, endPoint x: 450, endPoint y: 183, distance: 25.1
click at [450, 183] on div "/* ----------------------------------------------------------------------------…" at bounding box center [616, 400] width 612 height 552
paste textarea "7359"
drag, startPoint x: 634, startPoint y: 206, endPoint x: 609, endPoint y: 207, distance: 25.7
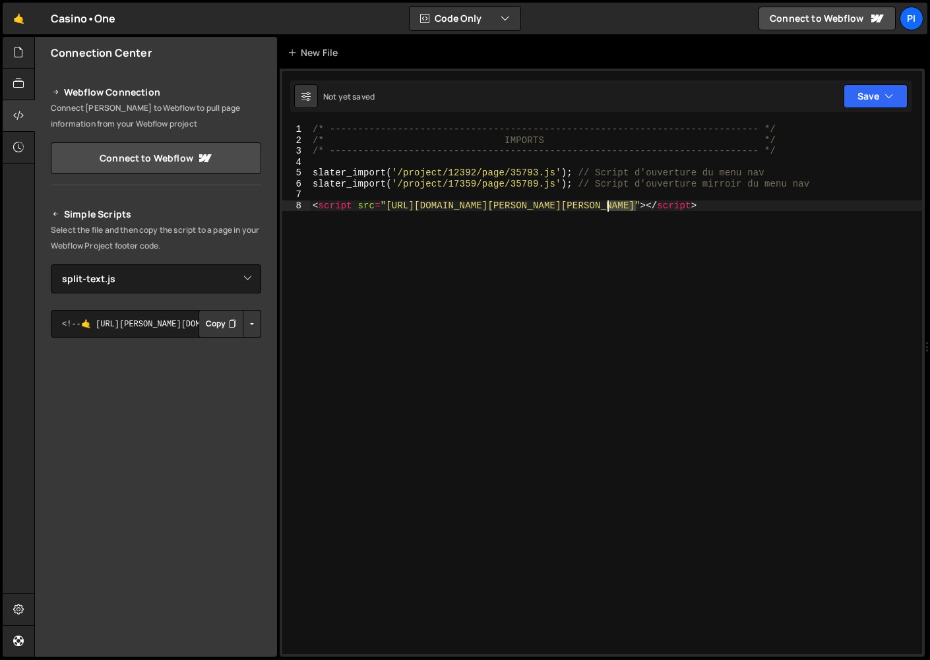
click at [609, 207] on div "/* ----------------------------------------------------------------------------…" at bounding box center [616, 400] width 612 height 552
drag, startPoint x: 537, startPoint y: 186, endPoint x: 510, endPoint y: 187, distance: 27.1
click at [510, 187] on div "/* ----------------------------------------------------------------------------…" at bounding box center [616, 400] width 612 height 552
paste textarea "48305"
drag, startPoint x: 614, startPoint y: 237, endPoint x: 253, endPoint y: 202, distance: 362.4
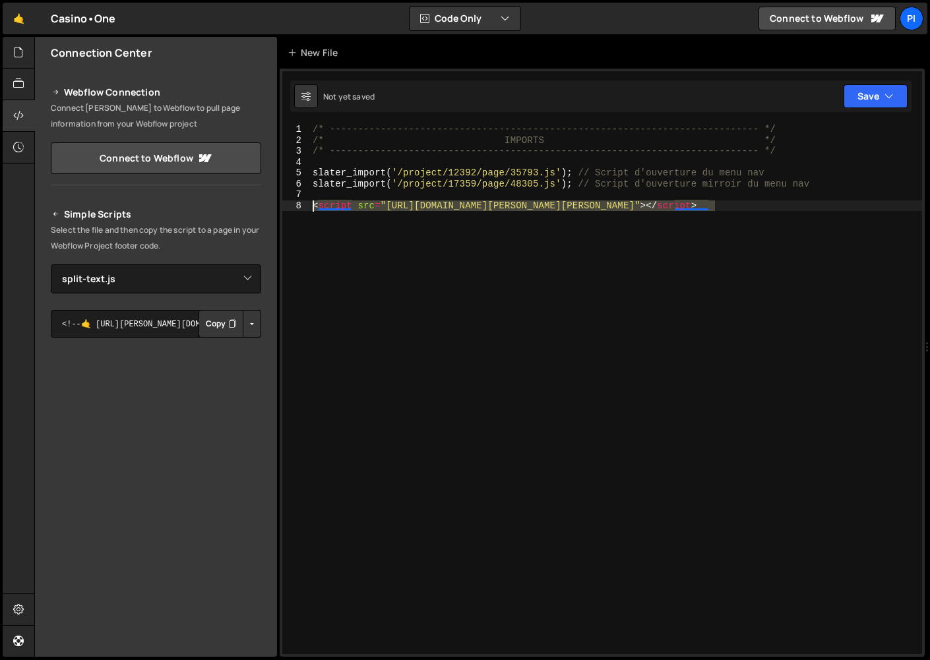
click at [253, 202] on div "Files New File Javascript files 0 lenis-scroll.js 0 0 main.js 0 0 split-text.js…" at bounding box center [481, 347] width 895 height 620
type textarea "<script src="https://assets.slater.app/slater/17359/48305.js"></script>"
click at [253, 322] on button "Button group with nested dropdown" at bounding box center [252, 324] width 18 height 28
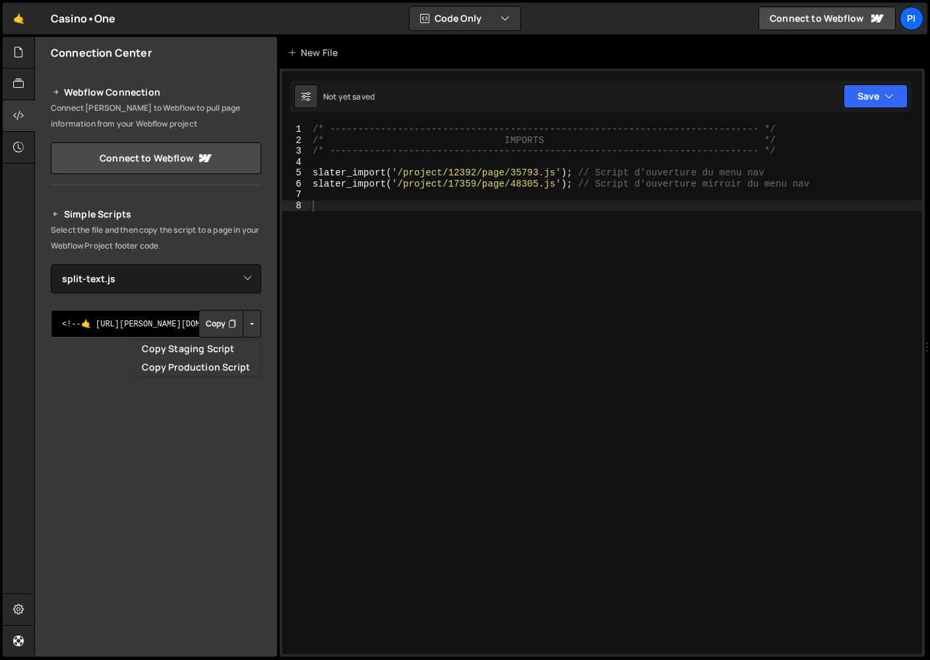
click at [155, 316] on textarea "<!--🤙 [URL][PERSON_NAME][DOMAIN_NAME]> <script>document.addEventListener("DOMCo…" at bounding box center [156, 324] width 210 height 28
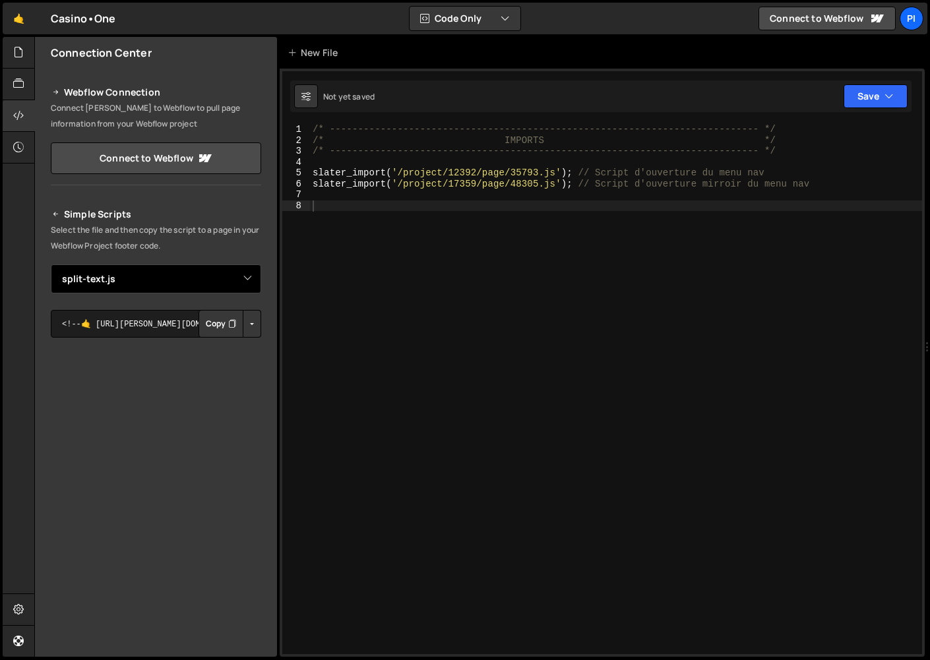
click at [156, 285] on select "Select File lenis-scroll.js main.js split-text.js" at bounding box center [156, 278] width 210 height 29
select select "48306"
click at [254, 332] on button "Button group with nested dropdown" at bounding box center [252, 324] width 18 height 28
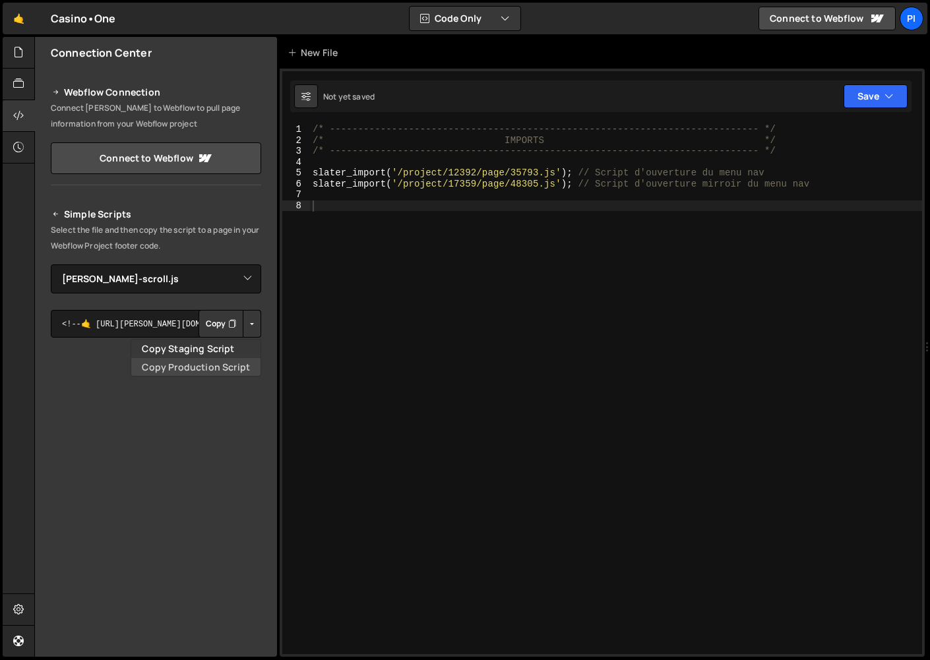
click at [249, 364] on link "Copy Production Script" at bounding box center [195, 367] width 129 height 18
click at [450, 229] on div "/* ----------------------------------------------------------------------------…" at bounding box center [616, 400] width 612 height 552
paste textarea "<script src="https://assets.slater.app/slater/17359/48306.js"></script>"
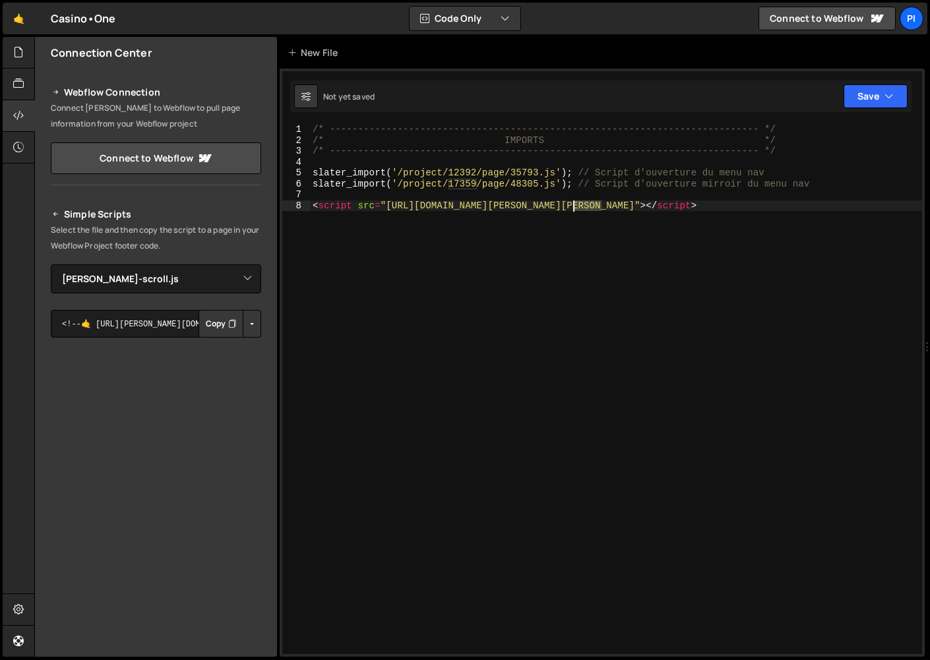
drag, startPoint x: 602, startPoint y: 207, endPoint x: 572, endPoint y: 208, distance: 29.7
click at [572, 208] on div "/* ----------------------------------------------------------------------------…" at bounding box center [616, 400] width 612 height 552
drag, startPoint x: 475, startPoint y: 172, endPoint x: 449, endPoint y: 173, distance: 26.4
click at [449, 173] on div "/* ----------------------------------------------------------------------------…" at bounding box center [616, 400] width 612 height 552
paste textarea "7359"
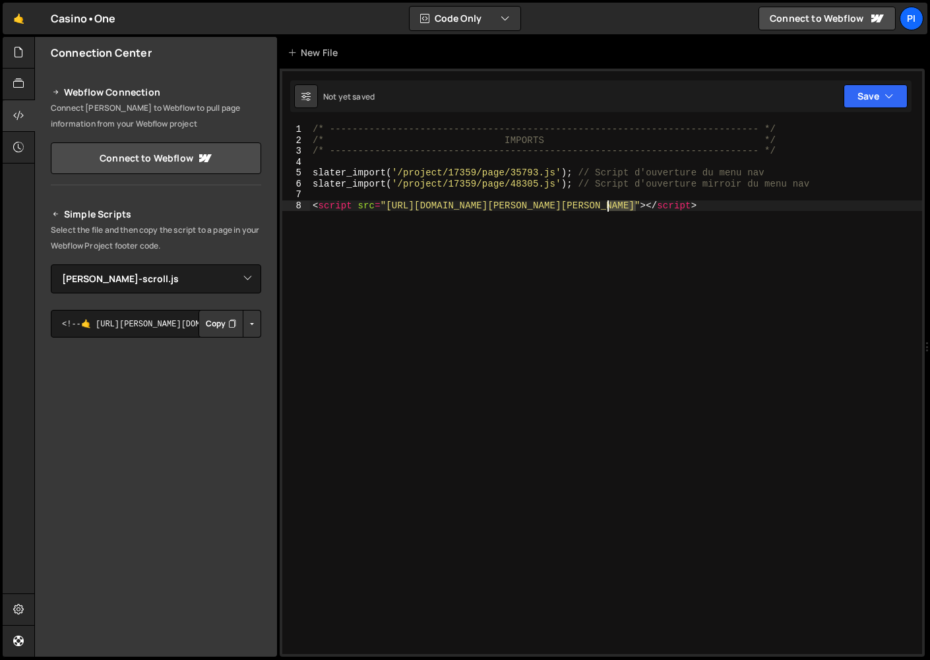
drag, startPoint x: 634, startPoint y: 204, endPoint x: 607, endPoint y: 205, distance: 26.4
click at [607, 205] on div "/* ----------------------------------------------------------------------------…" at bounding box center [616, 400] width 612 height 552
drag, startPoint x: 538, startPoint y: 173, endPoint x: 511, endPoint y: 172, distance: 27.0
click at [511, 172] on div "/* ----------------------------------------------------------------------------…" at bounding box center [616, 400] width 612 height 552
paste textarea "48306"
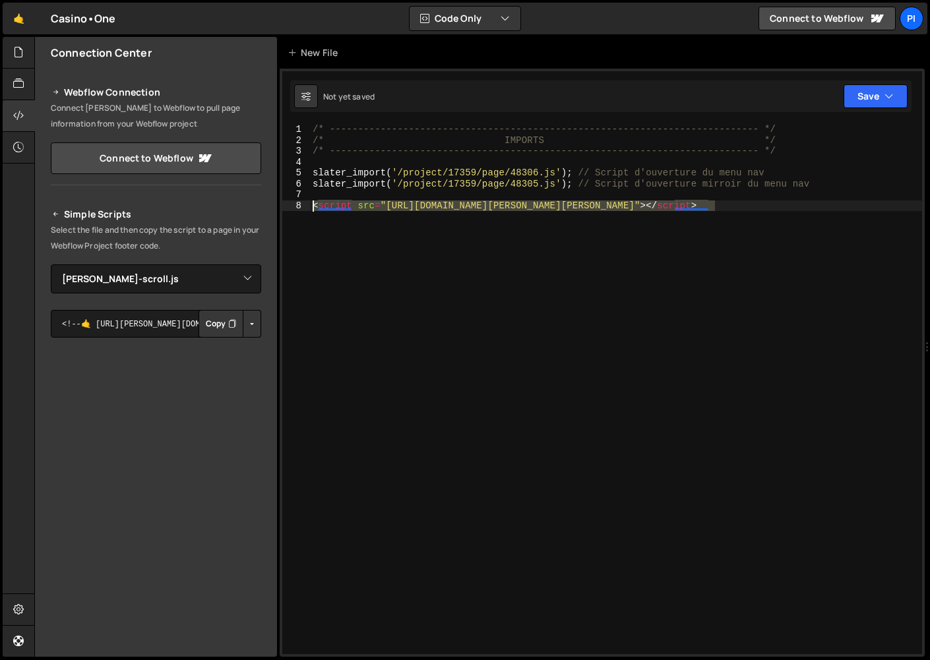
drag, startPoint x: 551, startPoint y: 232, endPoint x: 251, endPoint y: 202, distance: 301.5
click at [251, 202] on div "Files New File Javascript files 0 lenis-scroll.js 0 0 main.js 0 0 split-text.js…" at bounding box center [481, 347] width 895 height 620
type textarea "<script src="https://assets.slater.app/slater/17359/48306.js"></script>"
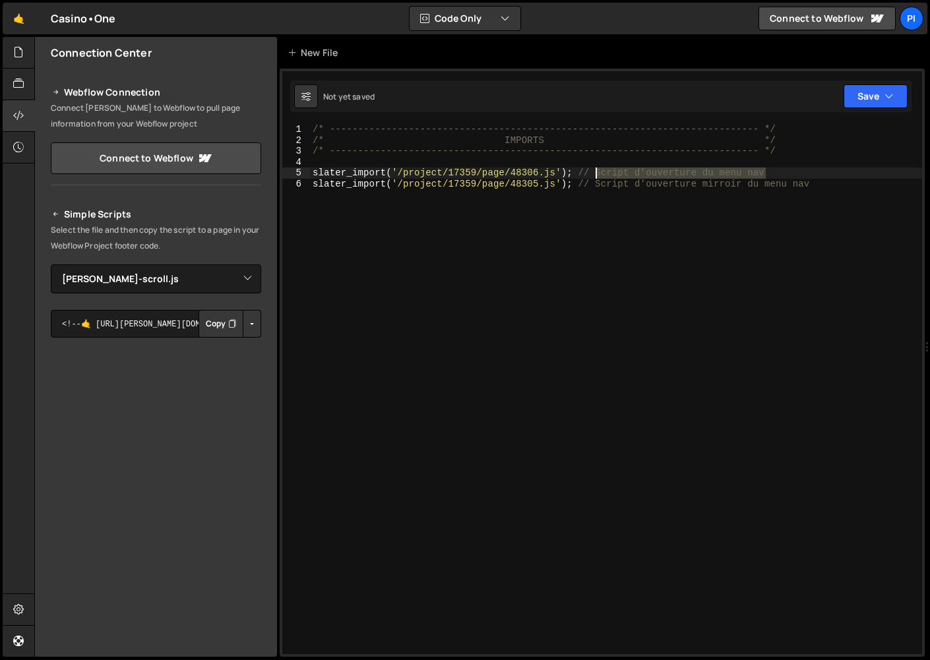
drag, startPoint x: 810, startPoint y: 170, endPoint x: 594, endPoint y: 171, distance: 216.3
click at [594, 171] on div "/* ----------------------------------------------------------------------------…" at bounding box center [616, 400] width 612 height 552
click at [582, 152] on div "/* ----------------------------------------------------------------------------…" at bounding box center [616, 400] width 612 height 552
drag, startPoint x: 592, startPoint y: 183, endPoint x: 825, endPoint y: 193, distance: 233.6
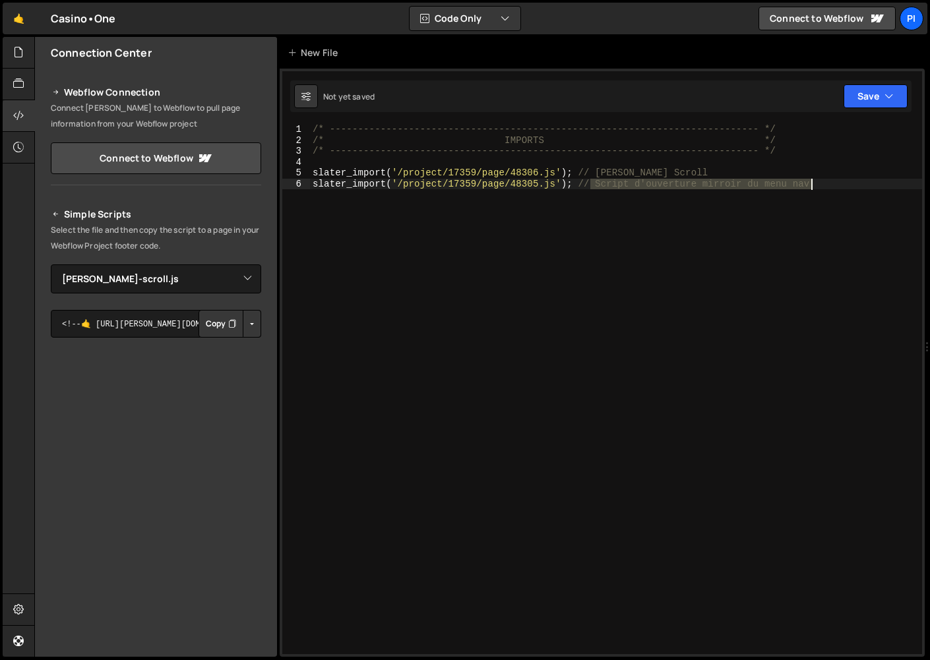
click at [826, 193] on div "/* ----------------------------------------------------------------------------…" at bounding box center [616, 400] width 612 height 552
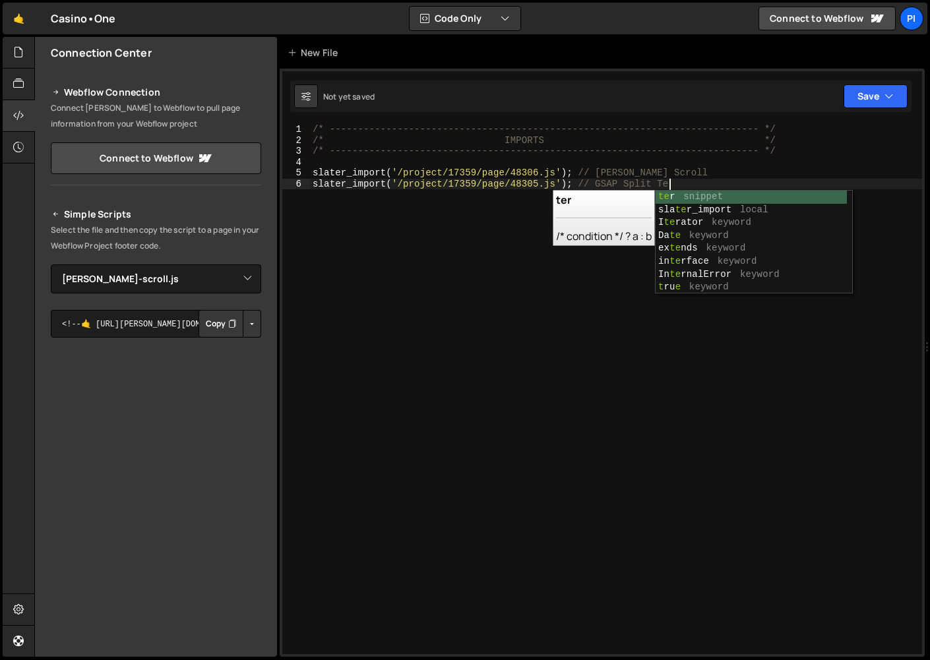
scroll to position [0, 25]
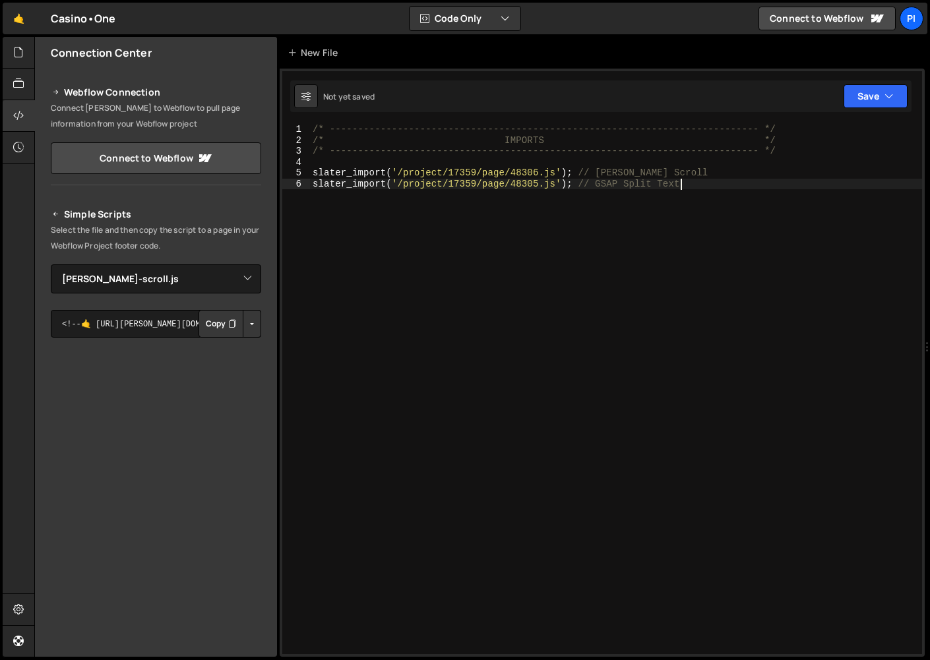
click at [874, 322] on div "/* ----------------------------------------------------------------------------…" at bounding box center [616, 400] width 612 height 552
click at [880, 101] on button "Save" at bounding box center [875, 96] width 64 height 24
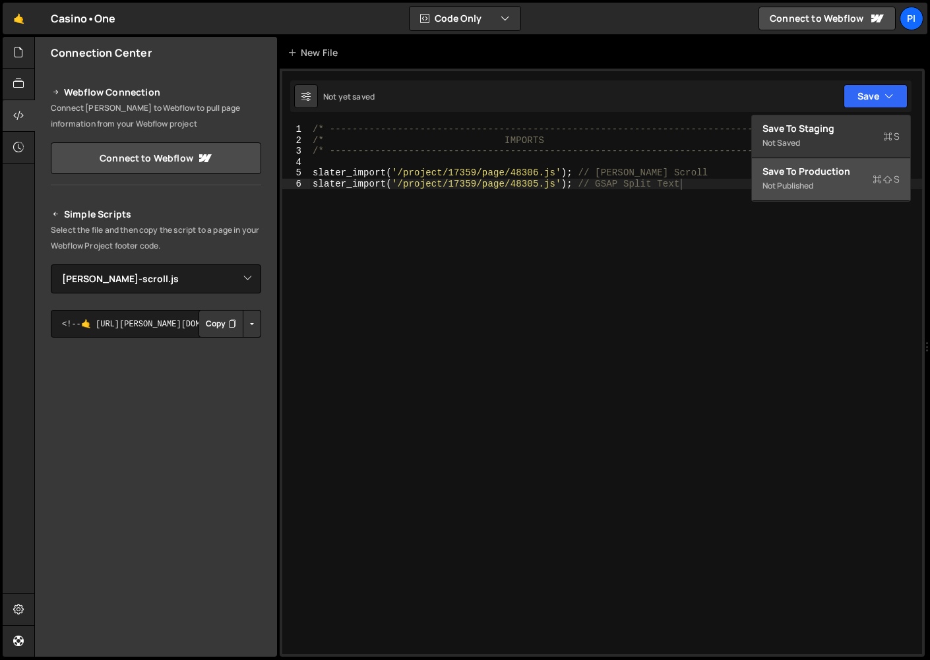
click at [839, 169] on div "Save to Production S" at bounding box center [830, 171] width 137 height 13
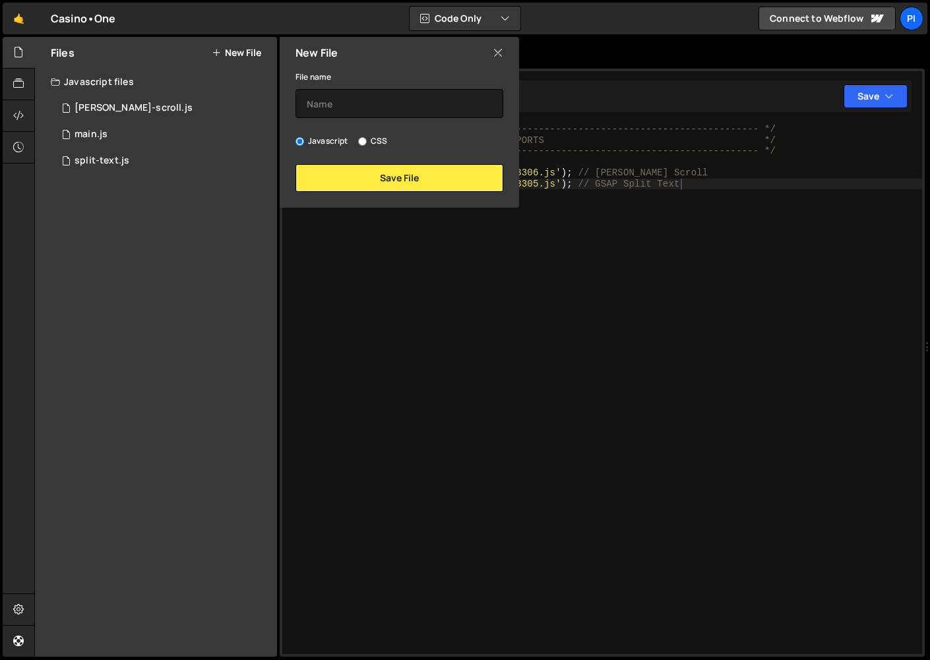
click at [497, 52] on icon at bounding box center [498, 52] width 11 height 15
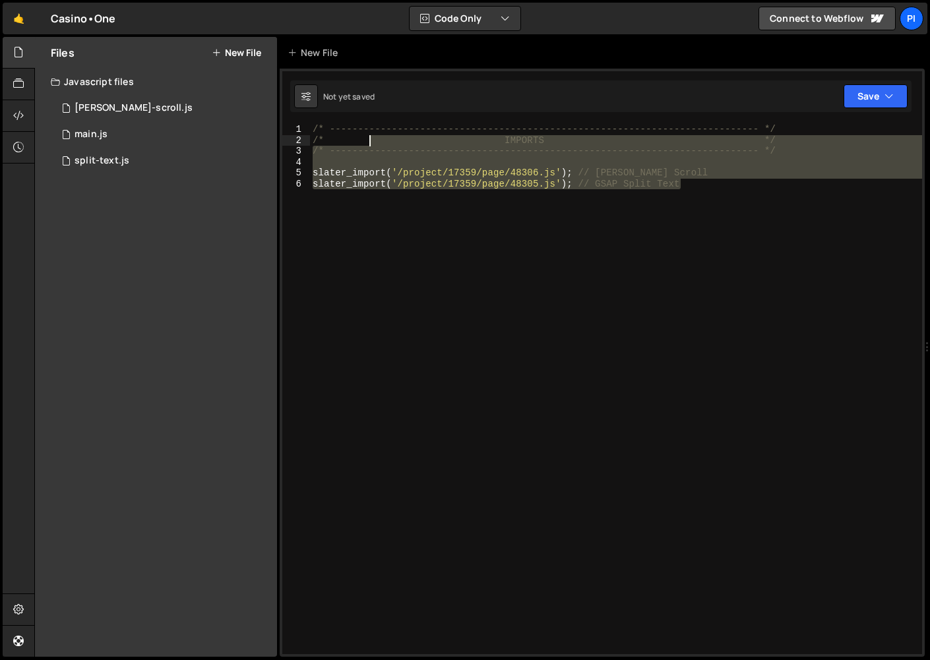
type textarea "/* ----------------------------------------------------------------------------…"
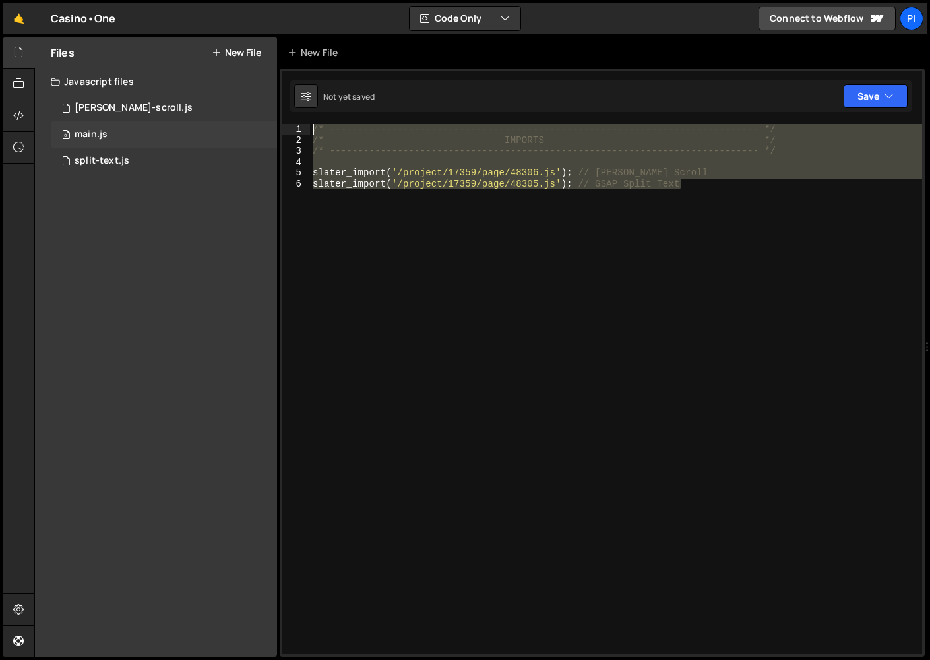
click at [134, 134] on div "0 main.js 0" at bounding box center [164, 134] width 226 height 26
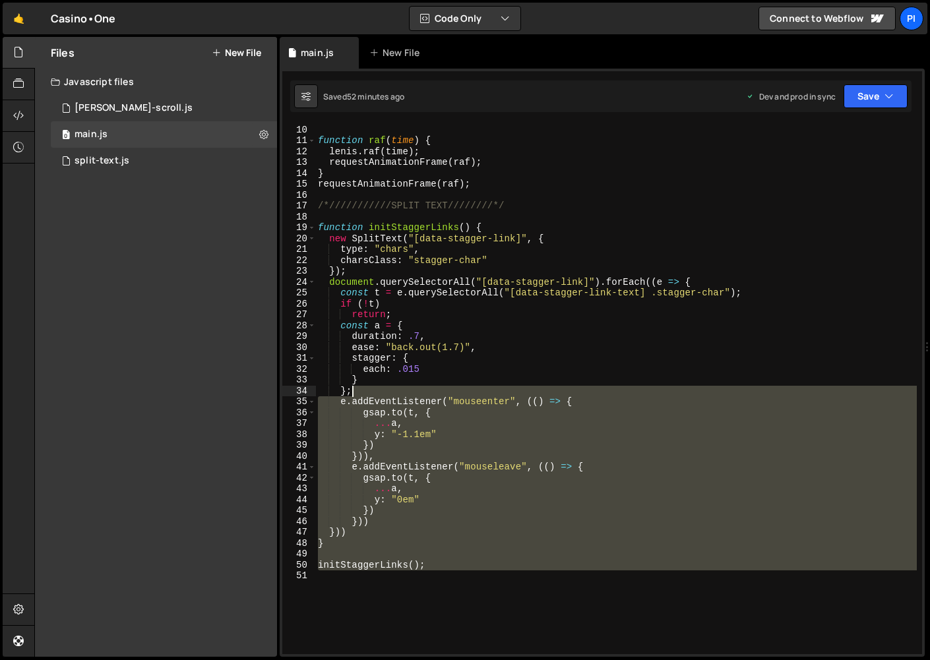
scroll to position [0, 0]
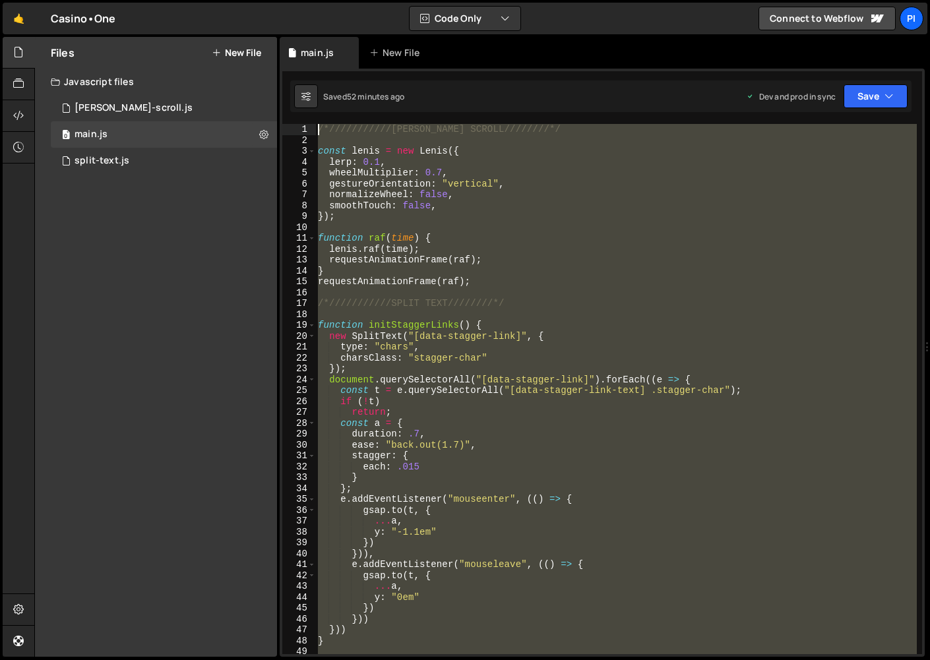
drag, startPoint x: 498, startPoint y: 626, endPoint x: 253, endPoint y: -13, distance: 685.0
click at [253, 0] on html "Projects Community Library Blog Pi Projects Your Teams Invite team member Accou…" at bounding box center [465, 330] width 930 height 660
paste textarea "slater_import('/project/17359/page/48305.js'); // GSAP Split Text"
type textarea "slater_import('/project/17359/page/48305.js'); // GSAP Split Text"
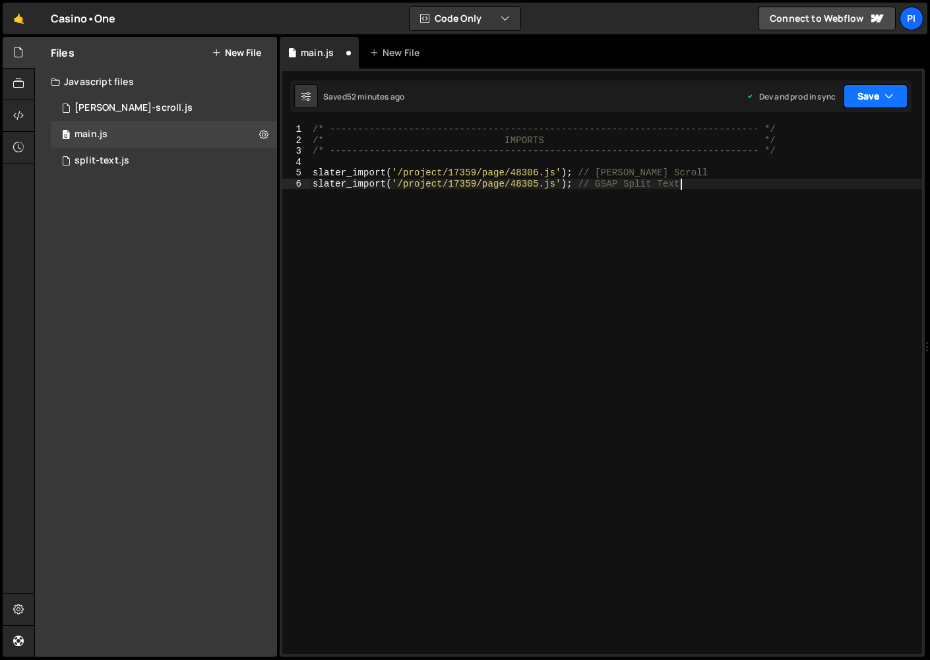
click at [892, 94] on icon "button" at bounding box center [888, 96] width 9 height 13
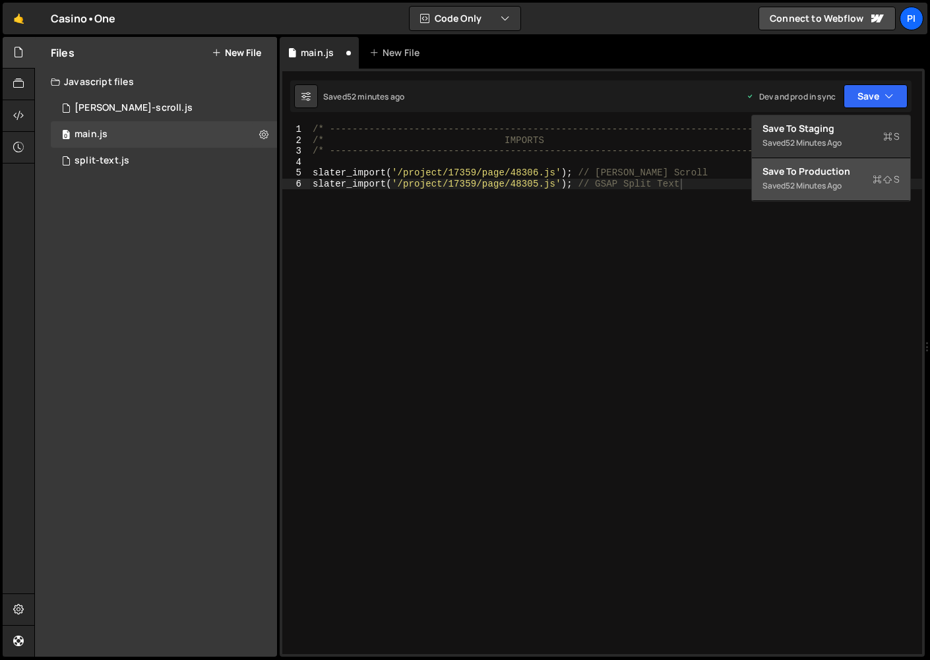
click at [831, 194] on button "Save to Production S Saved 52 minutes ago" at bounding box center [831, 179] width 158 height 43
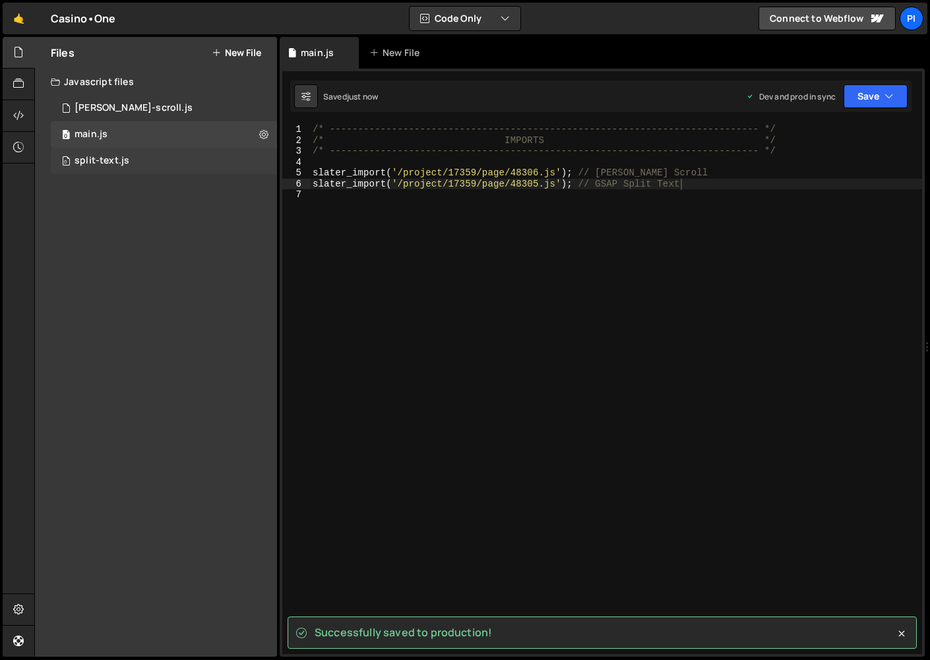
click at [176, 160] on div "0 split-text.js 0" at bounding box center [164, 161] width 226 height 26
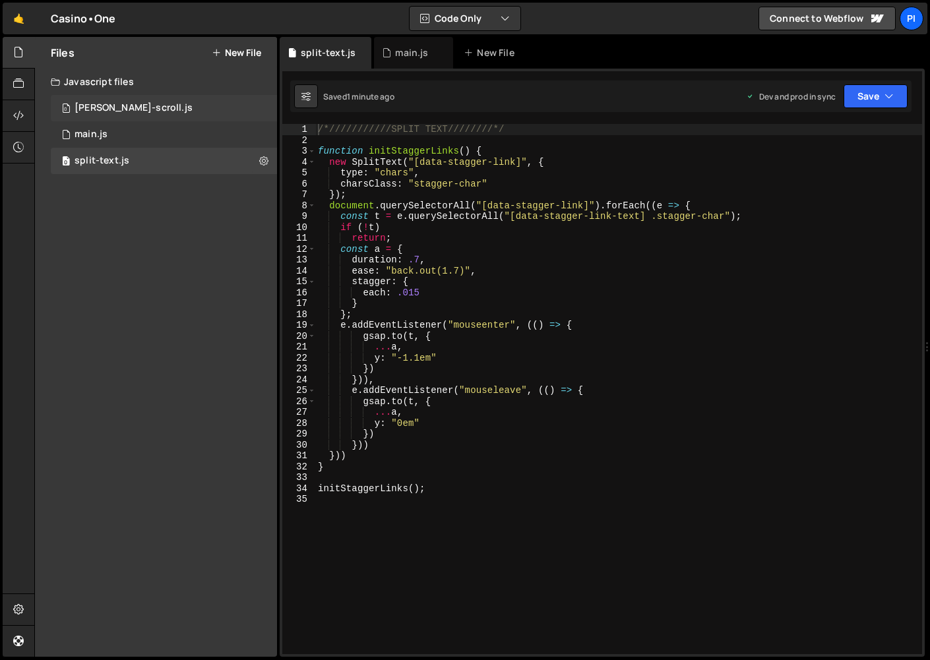
click at [183, 100] on div "0 [PERSON_NAME]-scroll.js 0" at bounding box center [164, 108] width 226 height 26
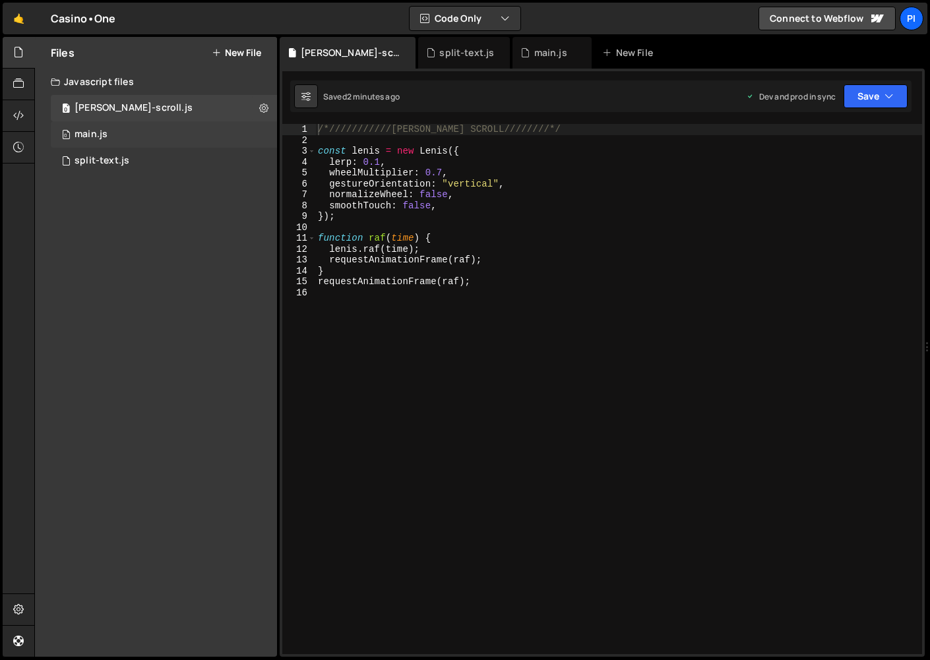
click at [157, 131] on div "0 main.js 0" at bounding box center [164, 134] width 226 height 26
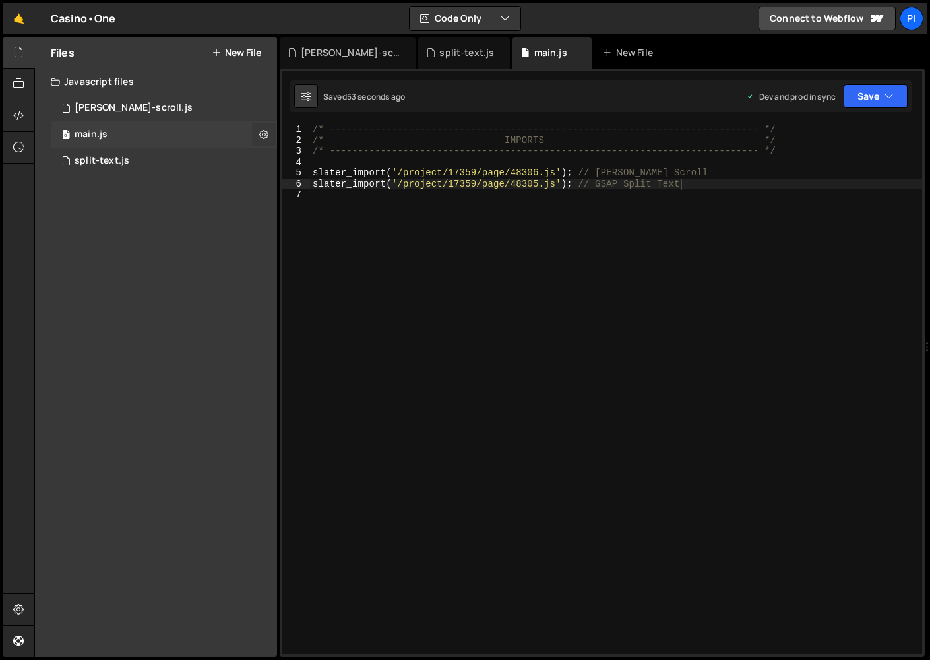
click at [264, 134] on icon at bounding box center [263, 134] width 9 height 13
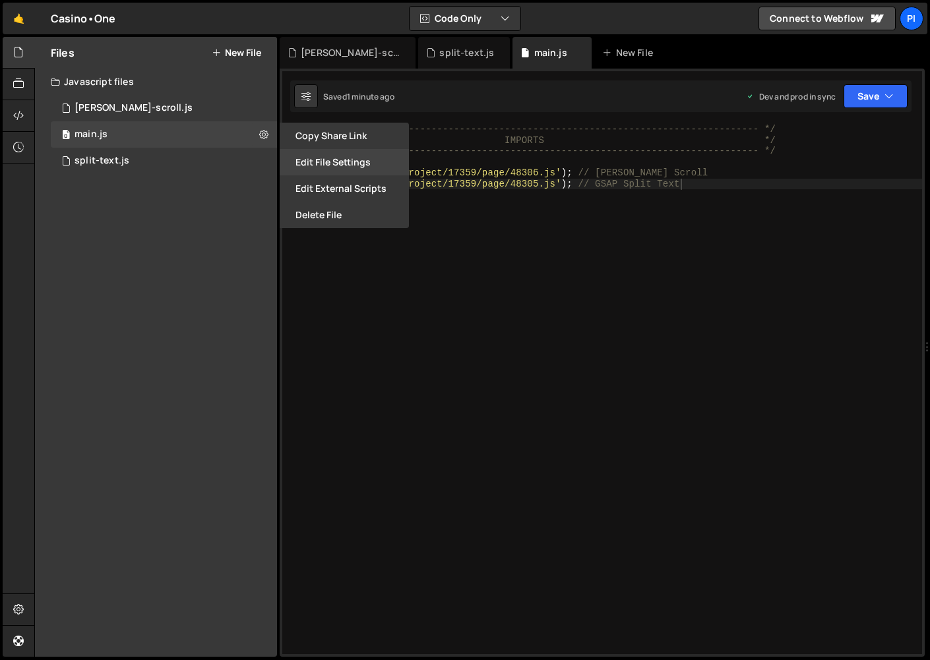
click at [336, 160] on button "Edit File Settings" at bounding box center [344, 162] width 129 height 26
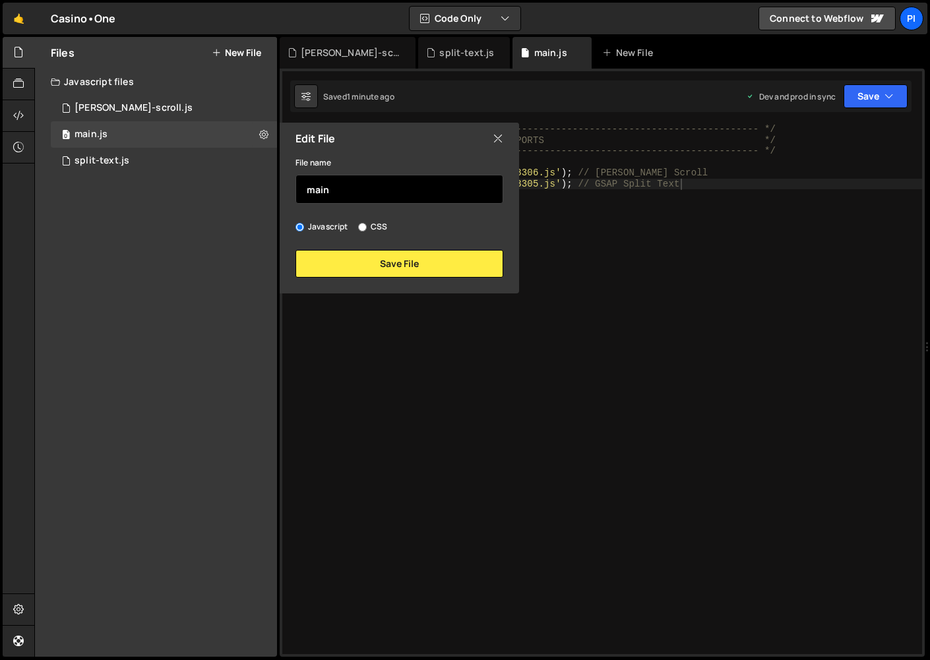
click at [393, 190] on input "main" at bounding box center [399, 189] width 208 height 29
click at [392, 190] on input "main" at bounding box center [399, 189] width 208 height 29
type input "init"
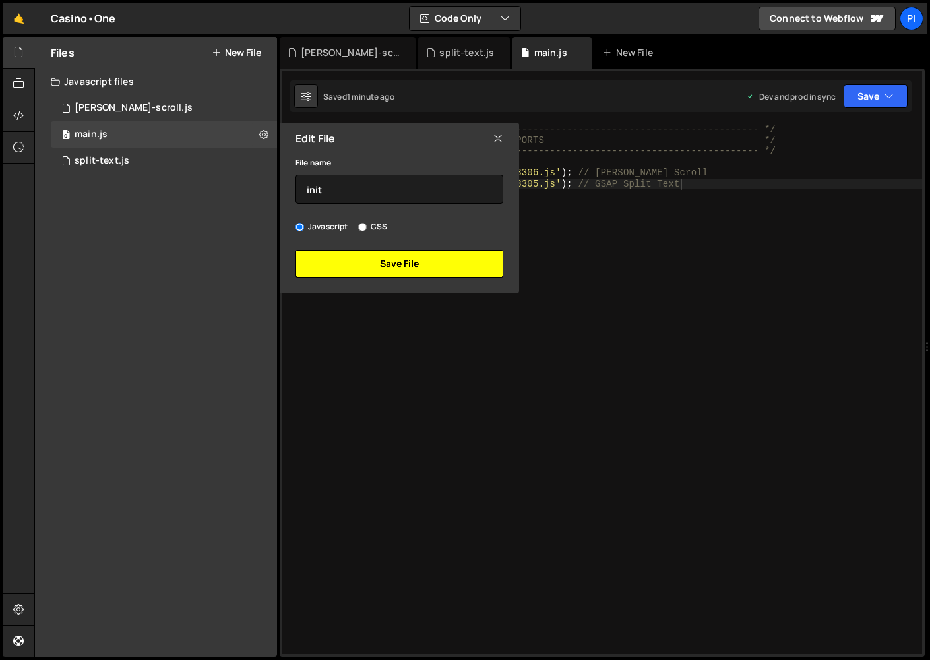
click at [403, 254] on button "Save File" at bounding box center [399, 264] width 208 height 28
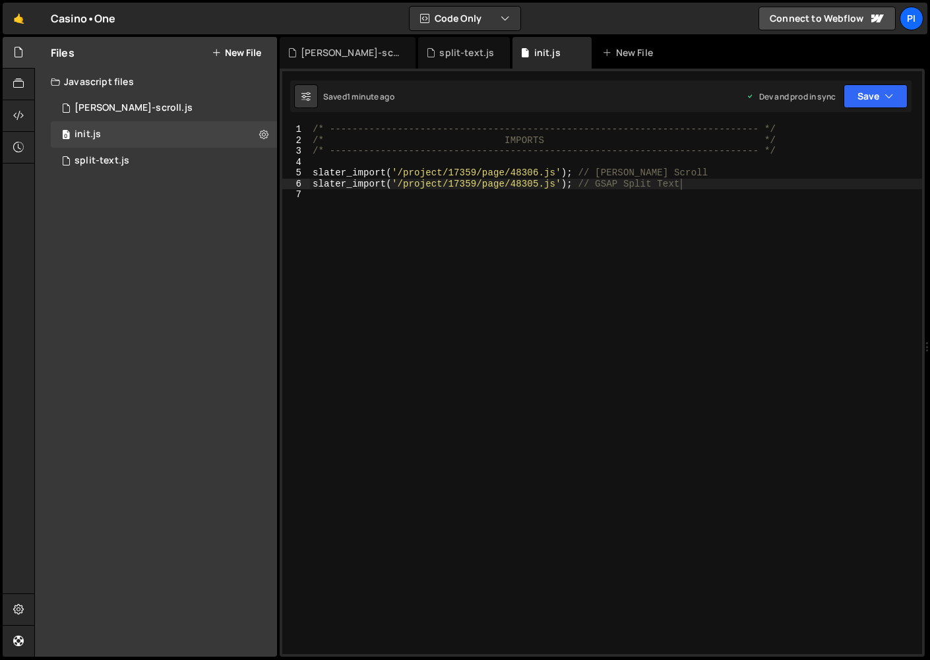
click at [69, 15] on div "Casino•One ⚠️ Code is being edited in another browser" at bounding box center [83, 19] width 65 height 16
click at [13, 20] on link "🤙" at bounding box center [19, 19] width 32 height 32
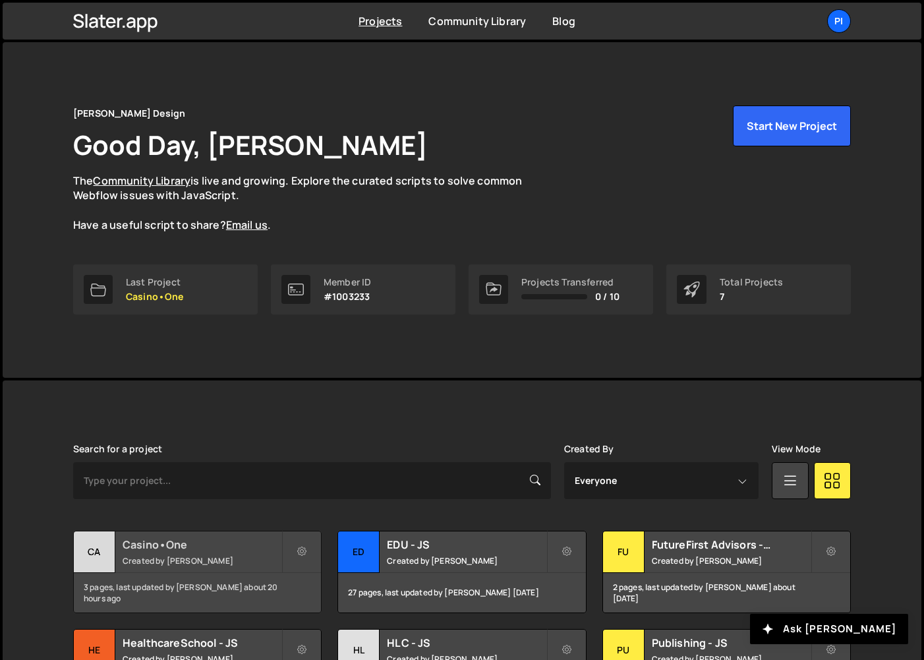
click at [92, 549] on div "Ca" at bounding box center [95, 552] width 42 height 42
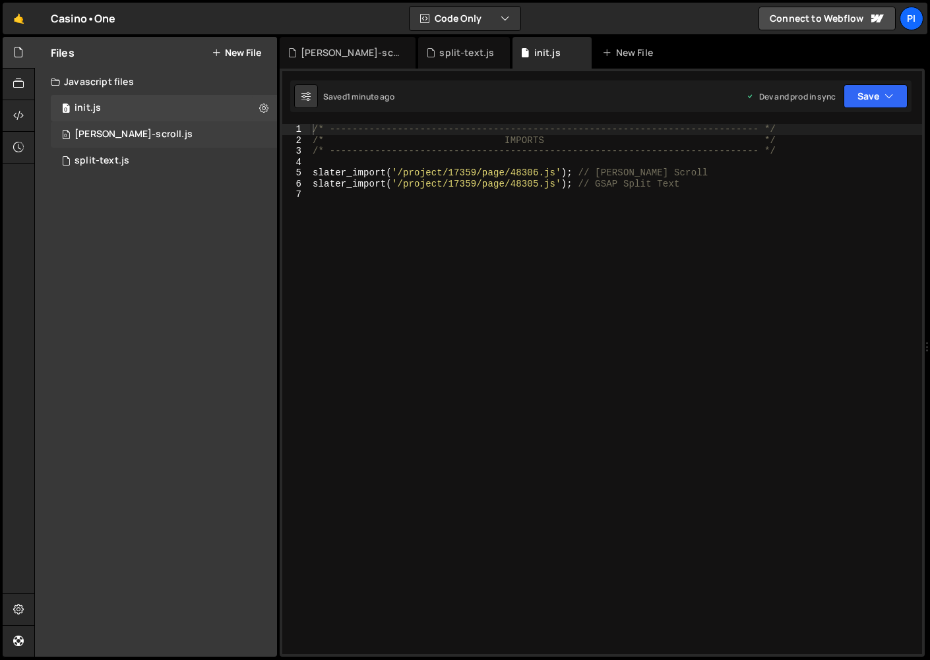
click at [164, 133] on div "0 [PERSON_NAME]-scroll.js 0" at bounding box center [164, 134] width 226 height 26
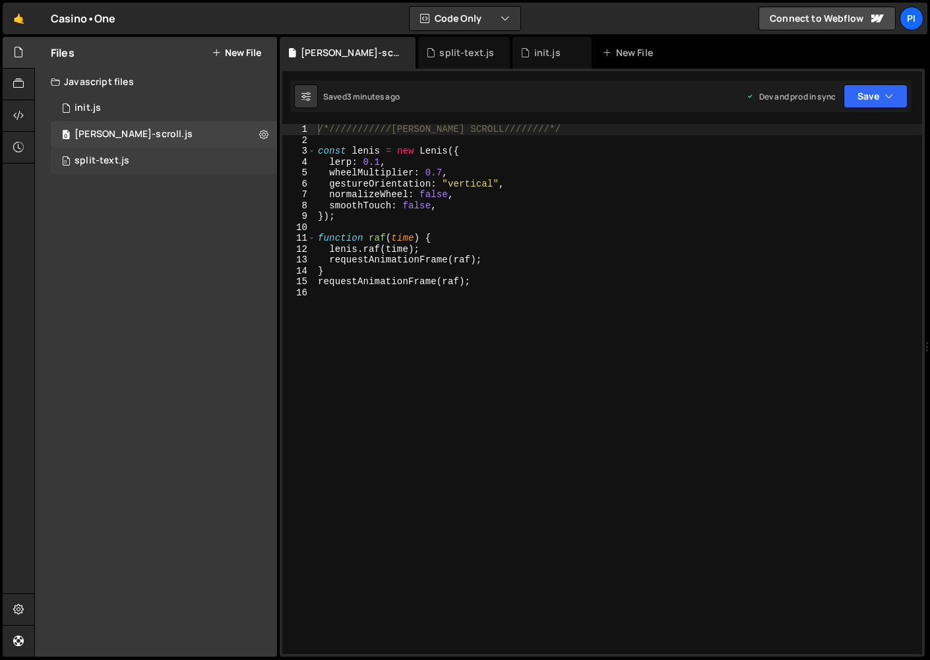
click at [164, 154] on div "0 split-text.js 0" at bounding box center [164, 161] width 226 height 26
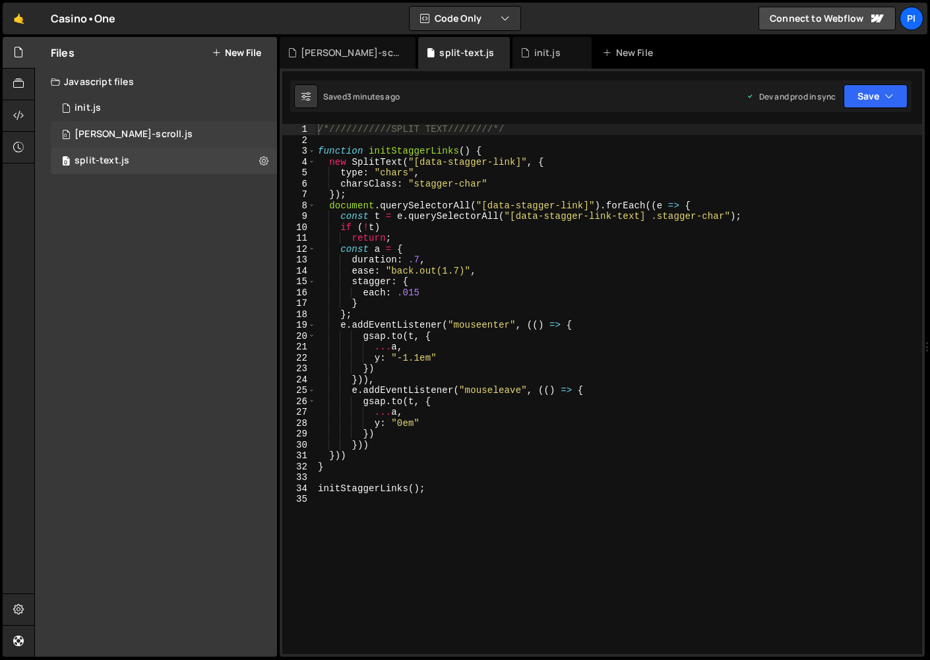
click at [167, 132] on div "0 [PERSON_NAME]-scroll.js 0" at bounding box center [164, 134] width 226 height 26
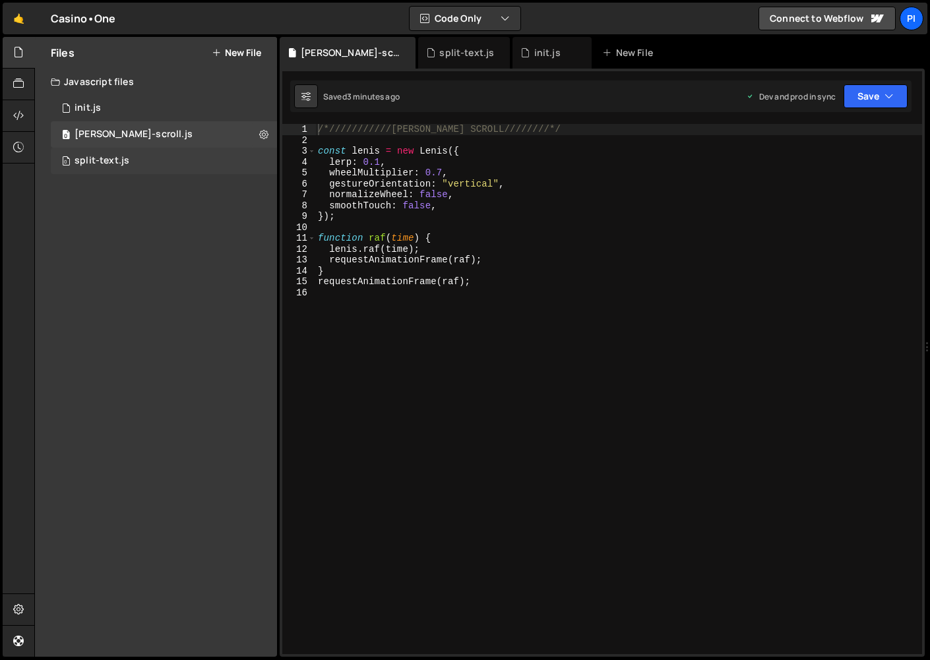
click at [165, 154] on div "0 split-text.js 0" at bounding box center [164, 161] width 226 height 26
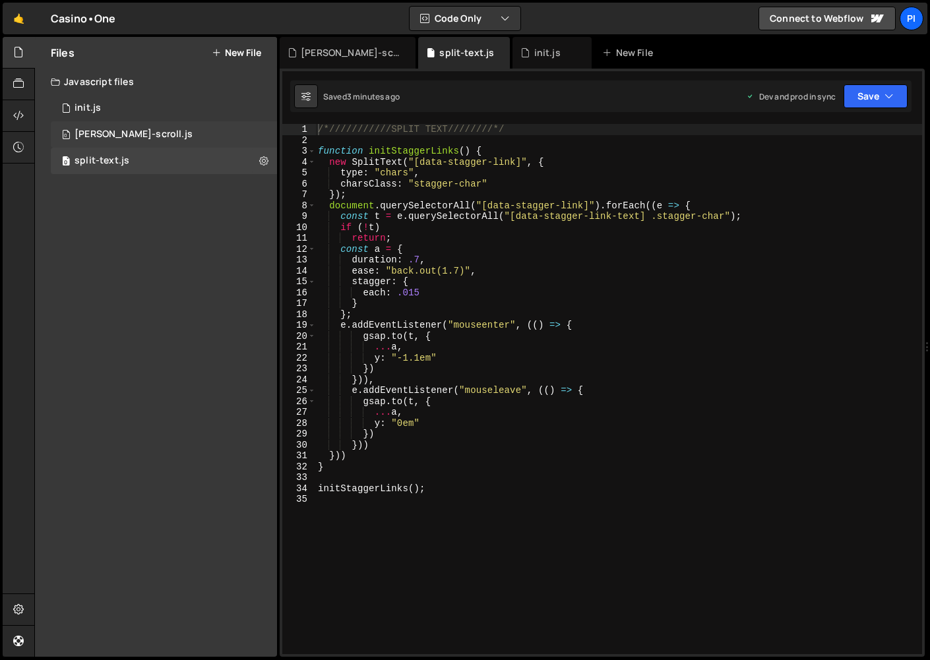
click at [178, 125] on div "0 [PERSON_NAME]-scroll.js 0" at bounding box center [164, 134] width 226 height 26
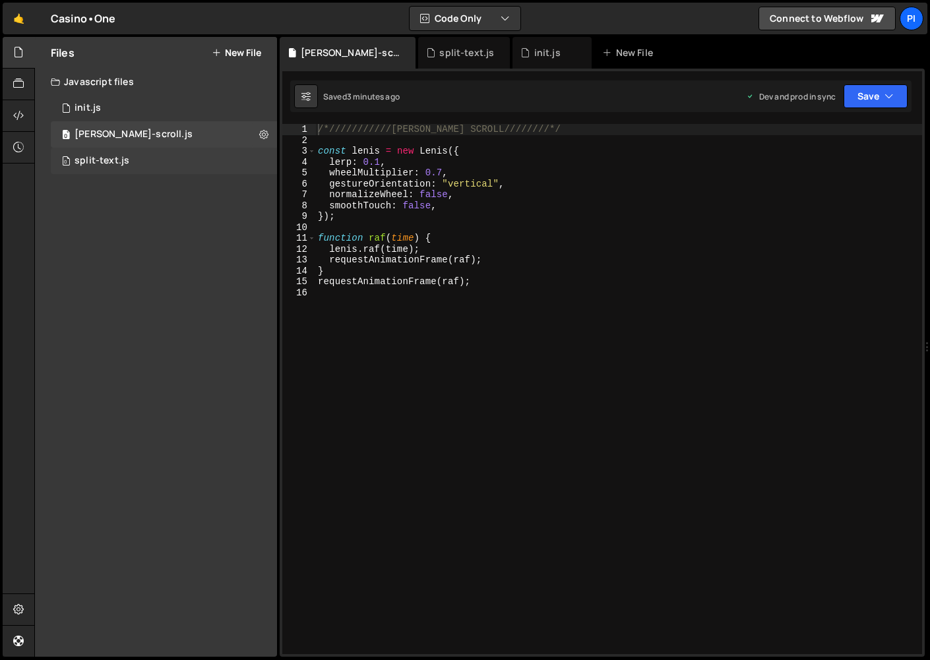
click at [172, 159] on div "0 split-text.js 0" at bounding box center [164, 161] width 226 height 26
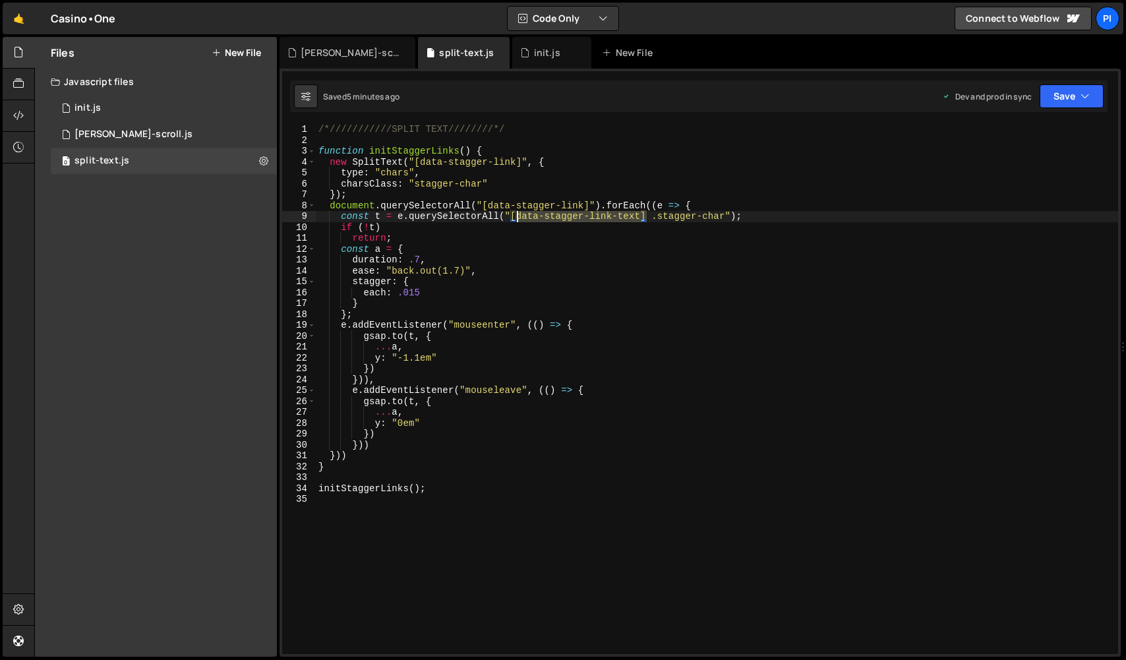
drag, startPoint x: 649, startPoint y: 217, endPoint x: 514, endPoint y: 215, distance: 135.2
click at [514, 215] on div "/*///////////SPLIT TEXT////////*/ function initStaggerLinks ( ) { new SplitText…" at bounding box center [717, 400] width 802 height 552
click at [674, 297] on div "/*///////////SPLIT TEXT////////*/ function initStaggerLinks ( ) { new SplitText…" at bounding box center [717, 400] width 802 height 552
type textarea "each: .015"
